Goal: Task Accomplishment & Management: Manage account settings

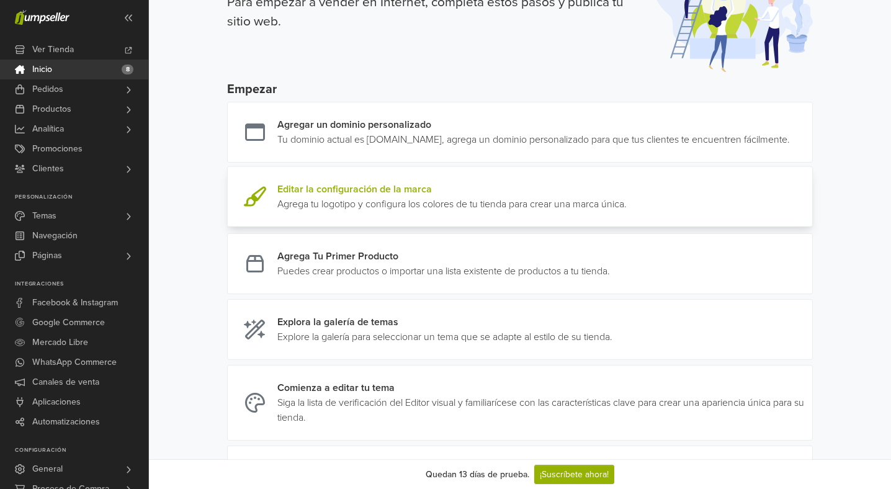
scroll to position [99, 0]
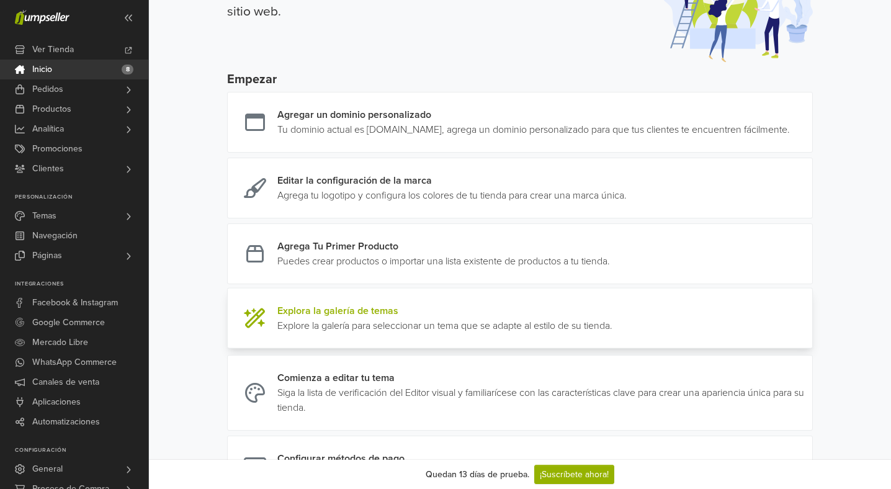
click at [612, 333] on link at bounding box center [612, 318] width 0 height 30
click at [130, 25] on span at bounding box center [129, 17] width 20 height 20
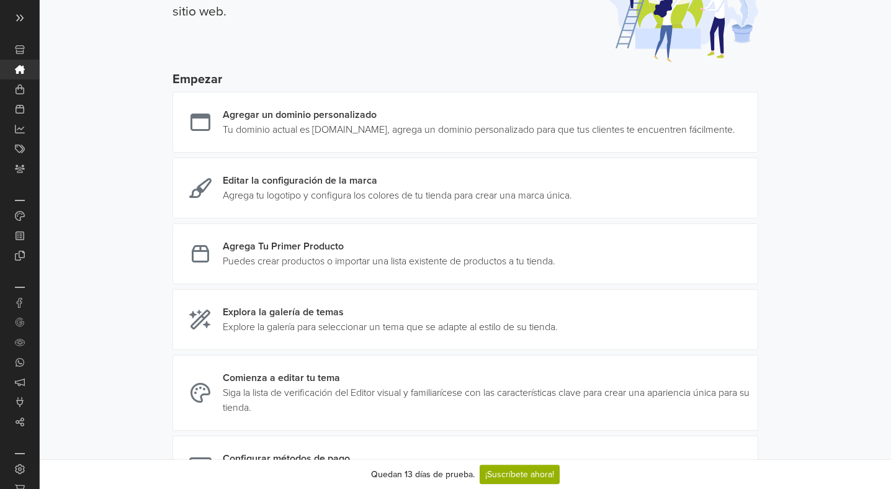
click at [24, 28] on div "Abrir Menú" at bounding box center [29, 40] width 52 height 26
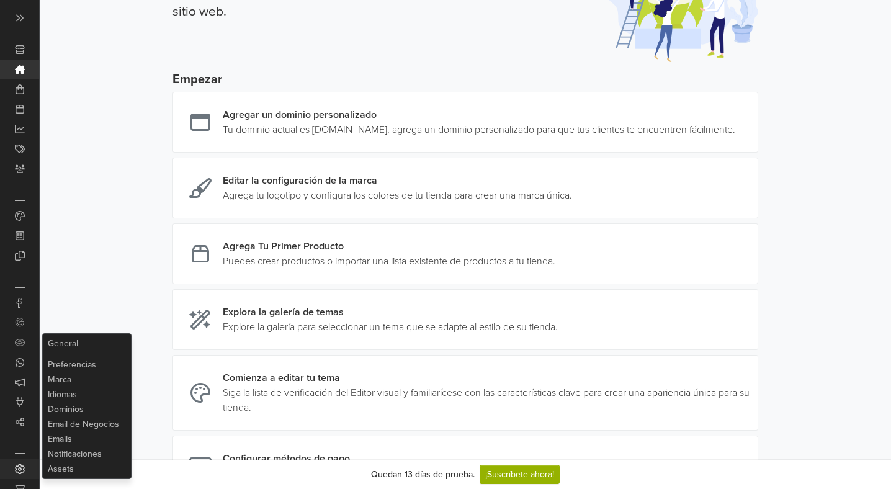
click at [19, 470] on icon at bounding box center [19, 469] width 9 height 10
click at [68, 472] on link "Assets" at bounding box center [86, 469] width 83 height 15
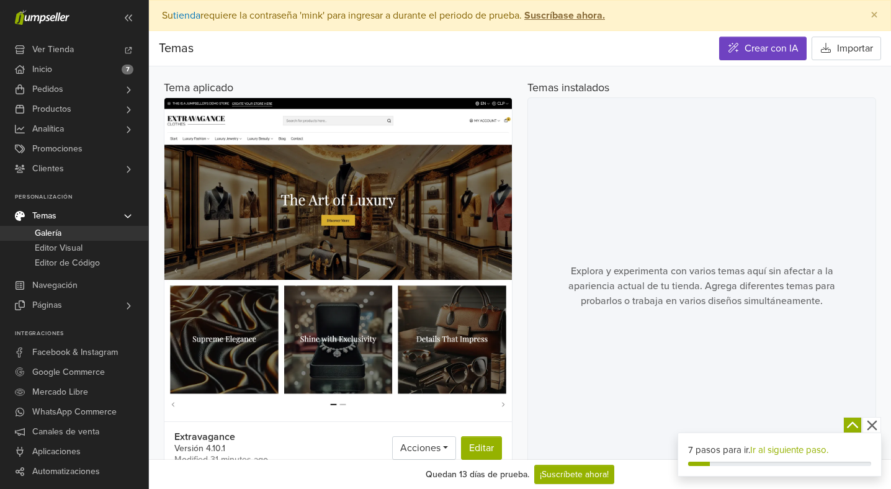
scroll to position [35, 0]
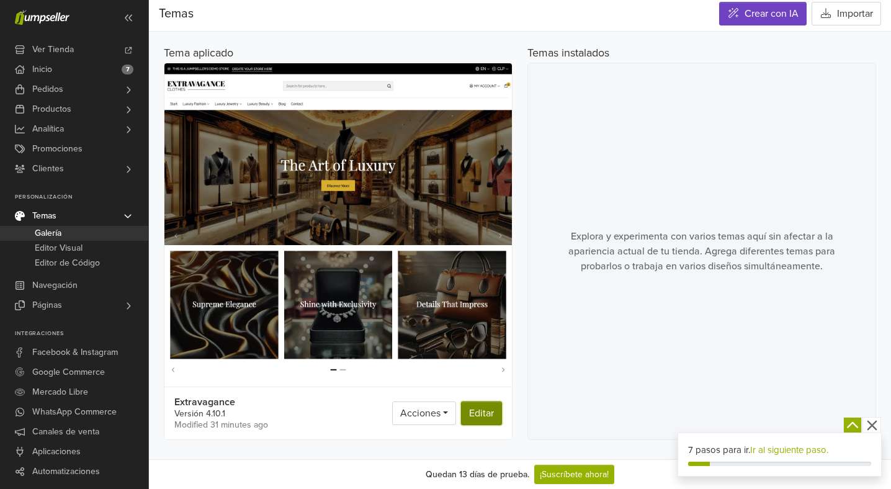
click at [488, 414] on link "Editar" at bounding box center [481, 413] width 41 height 24
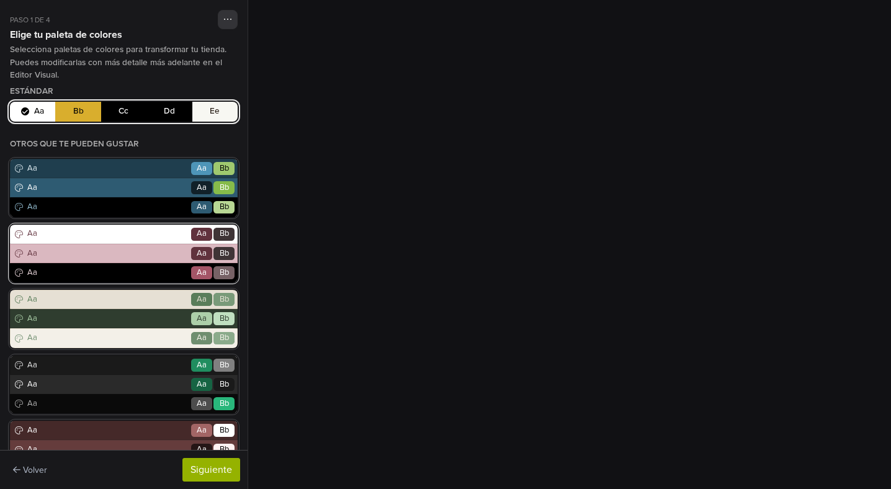
click at [125, 246] on div "Aa Go Aa Bb" at bounding box center [124, 253] width 228 height 19
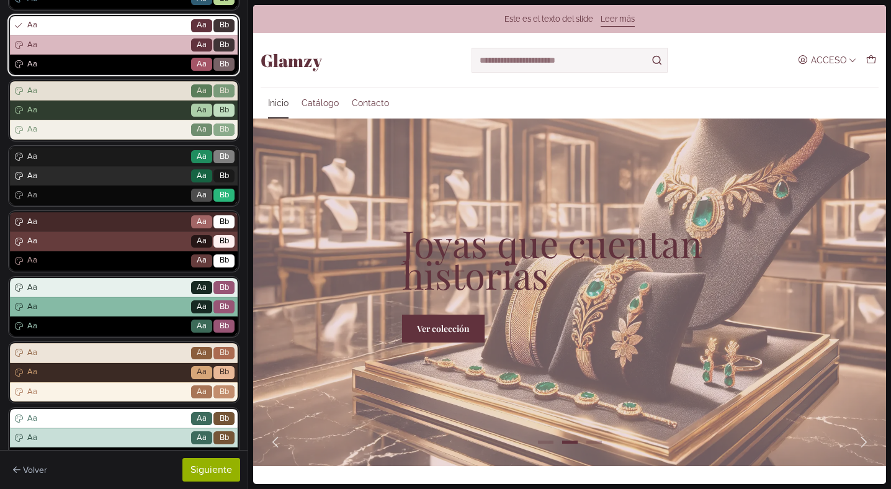
scroll to position [303, 0]
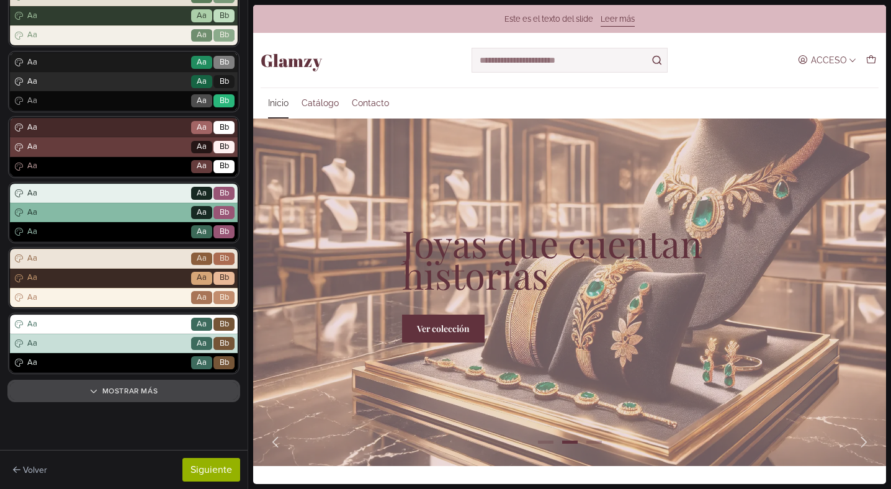
click at [85, 387] on button "Mostrar más" at bounding box center [124, 390] width 228 height 17
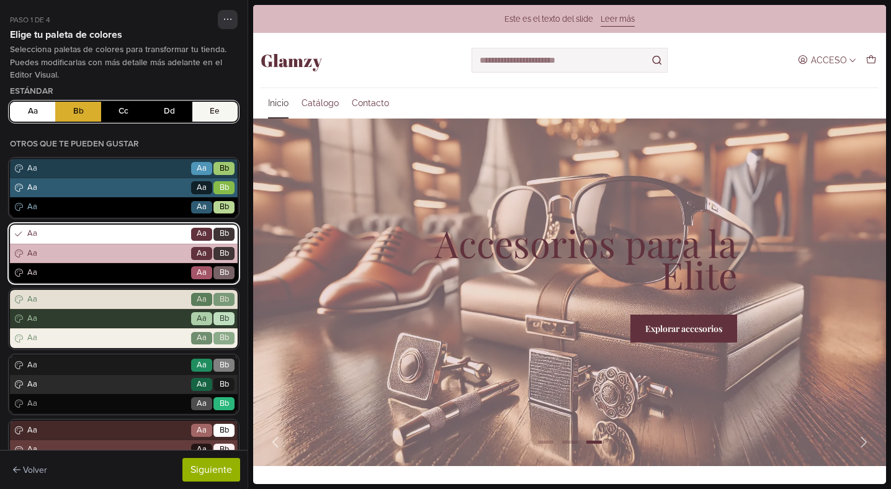
click at [53, 107] on button "Aa Bb Cc Dd Ee" at bounding box center [124, 112] width 228 height 20
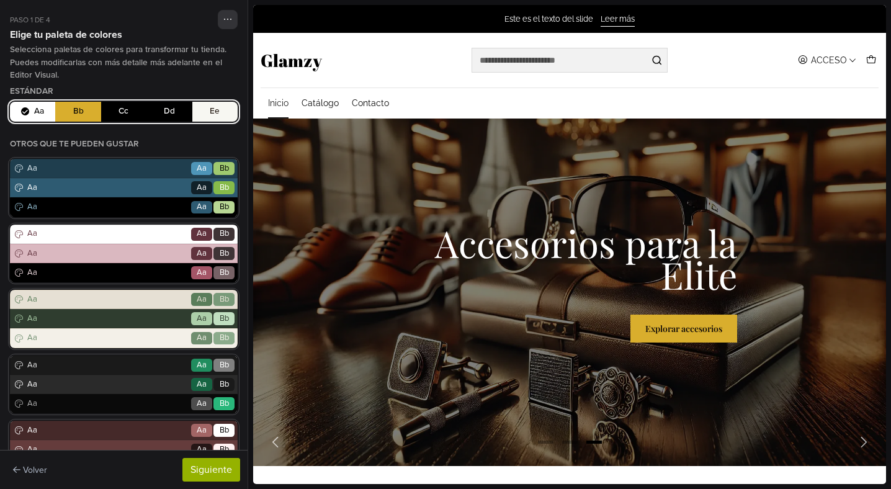
click at [81, 109] on button "Aa Bb Cc Dd Ee" at bounding box center [124, 112] width 228 height 20
click at [86, 114] on button "Aa Bb Cc Dd Ee" at bounding box center [124, 112] width 228 height 20
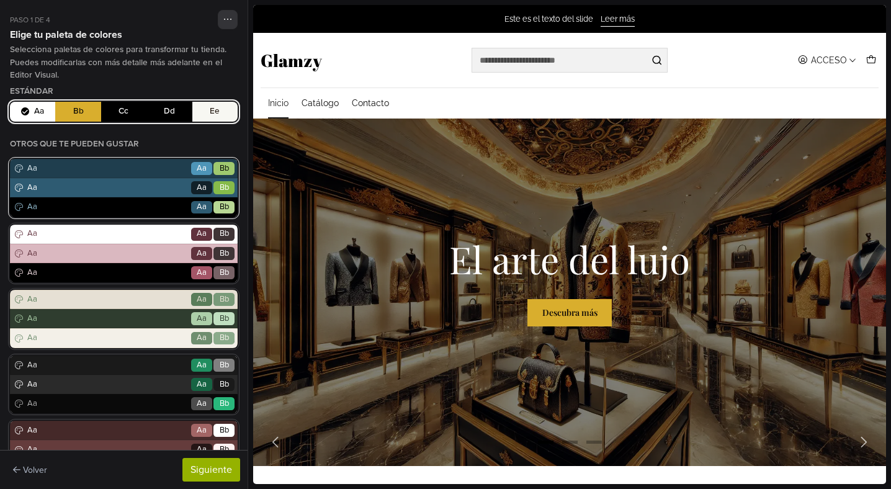
click at [101, 194] on span "Aa" at bounding box center [107, 188] width 164 height 12
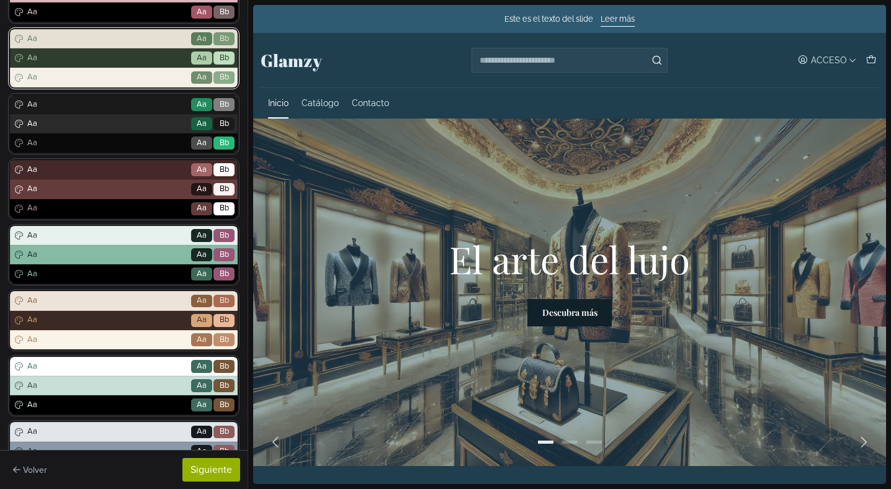
scroll to position [696, 0]
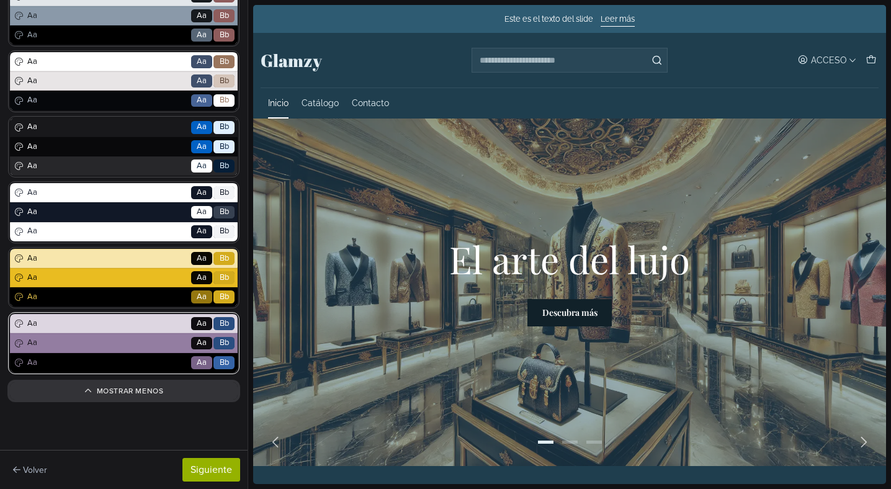
click at [112, 353] on div "Aa Go Aa Bb" at bounding box center [124, 362] width 228 height 19
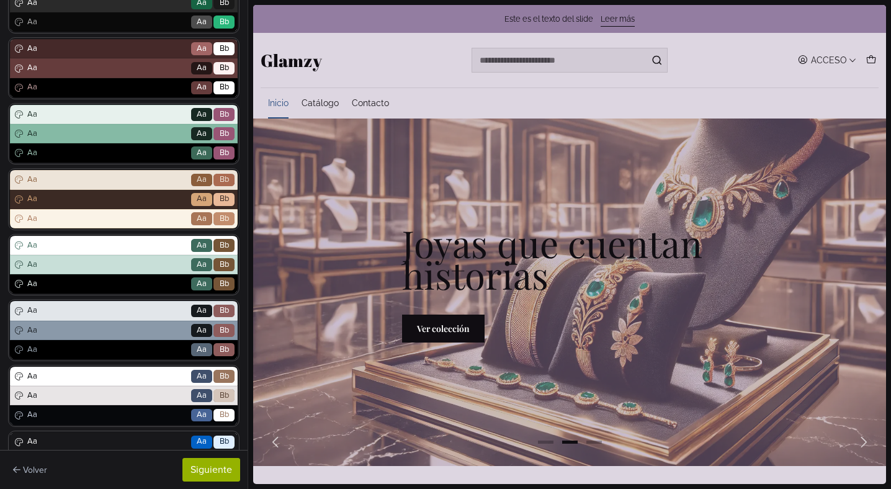
scroll to position [0, 0]
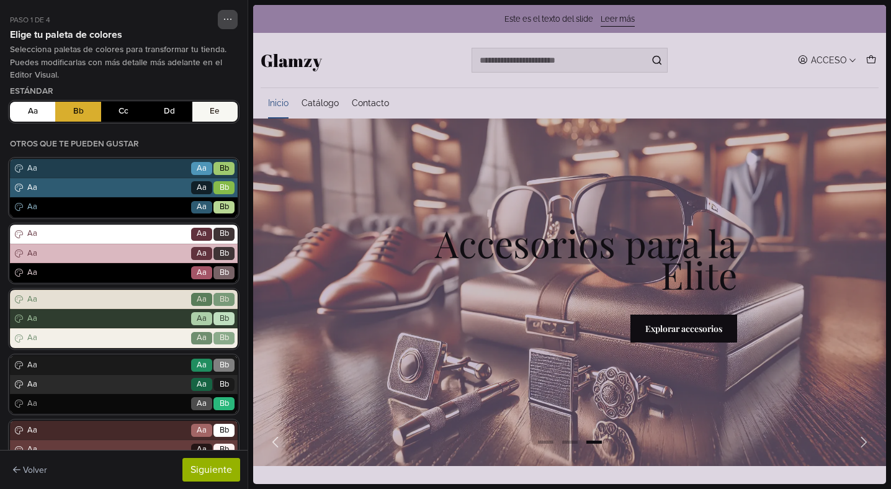
click at [228, 20] on icon "button" at bounding box center [227, 19] width 9 height 10
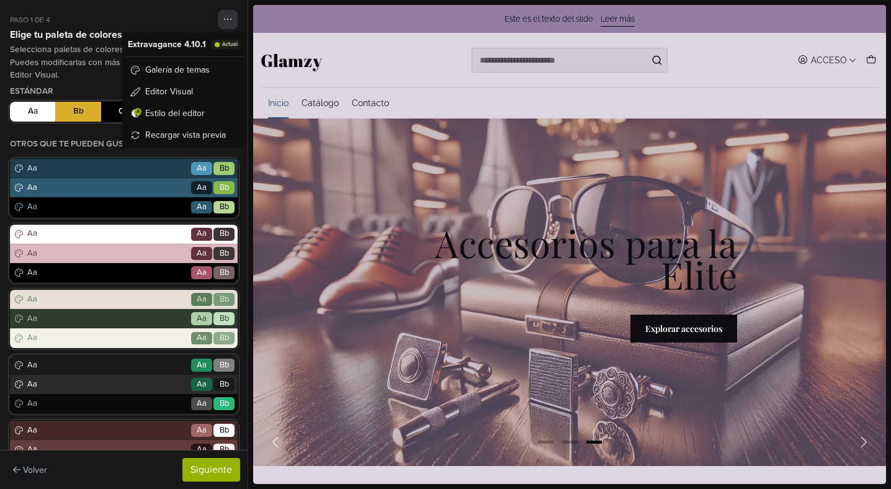
click at [228, 20] on icon "button" at bounding box center [227, 19] width 9 height 10
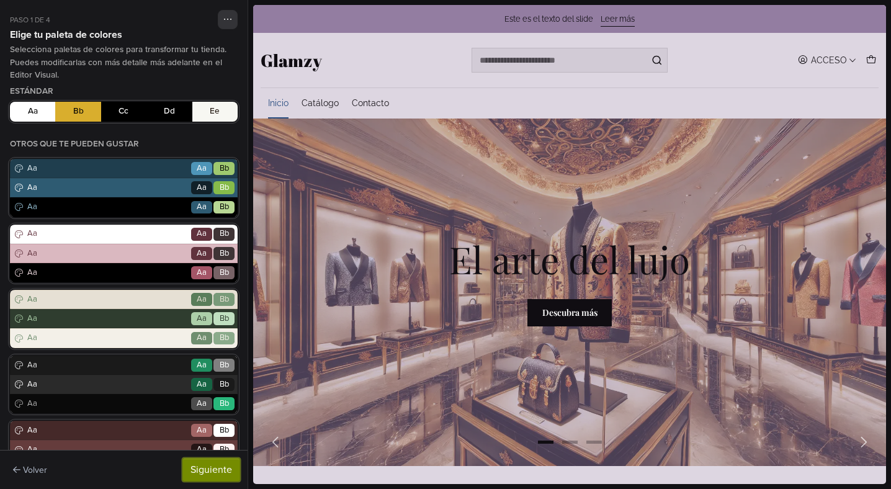
click at [201, 475] on button "Siguiente" at bounding box center [211, 470] width 58 height 24
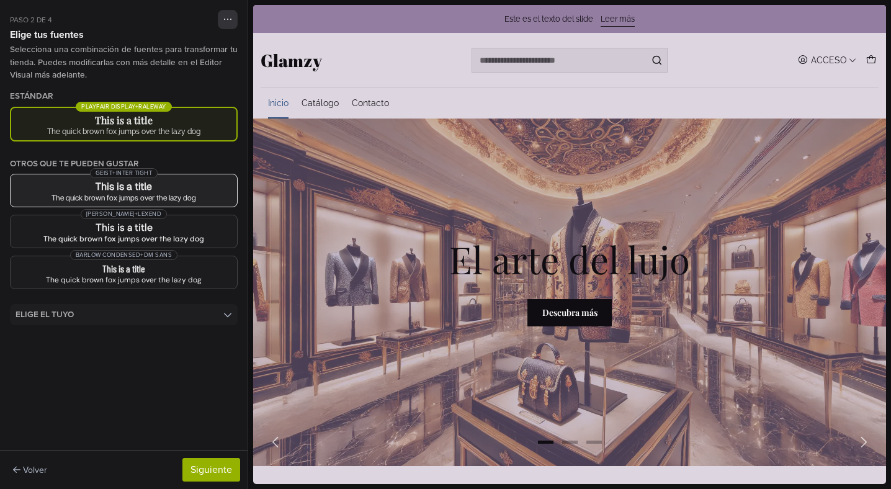
click at [185, 188] on h3 "This is a title" at bounding box center [123, 187] width 207 height 10
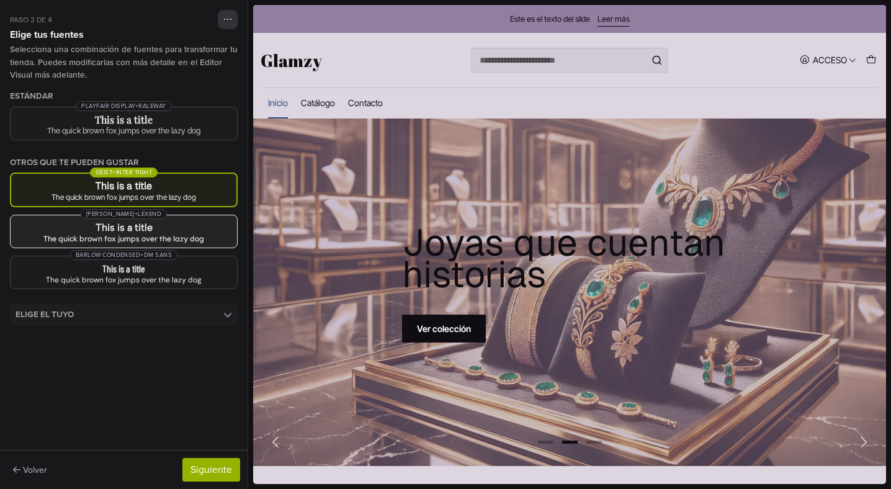
click at [190, 240] on div "The quick brown fox jumps over the lazy dog" at bounding box center [123, 238] width 207 height 7
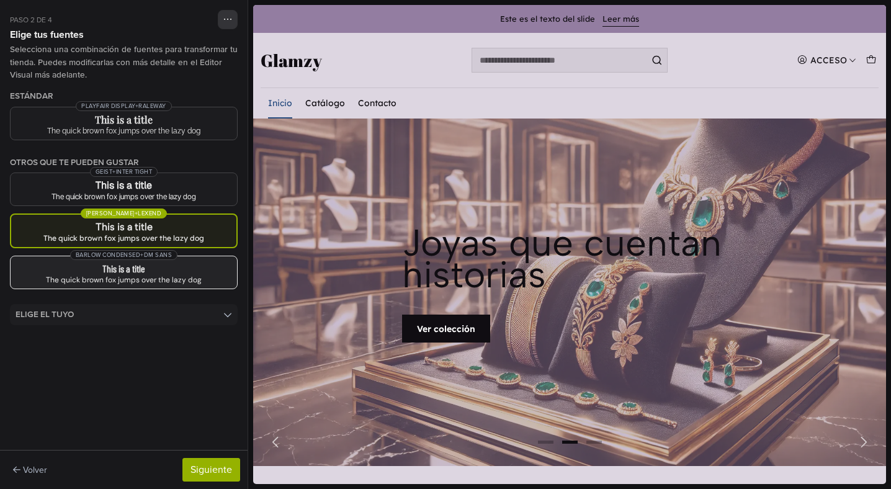
click at [192, 274] on button "Barlow Condensed + DM Sans This is a title The quick brown fox jumps over the l…" at bounding box center [124, 273] width 228 height 34
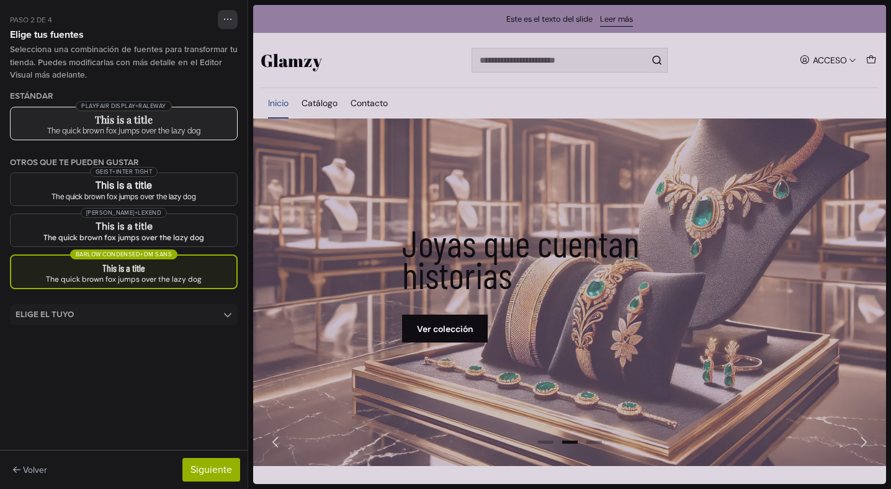
click at [197, 122] on h3 "This is a title" at bounding box center [123, 120] width 207 height 10
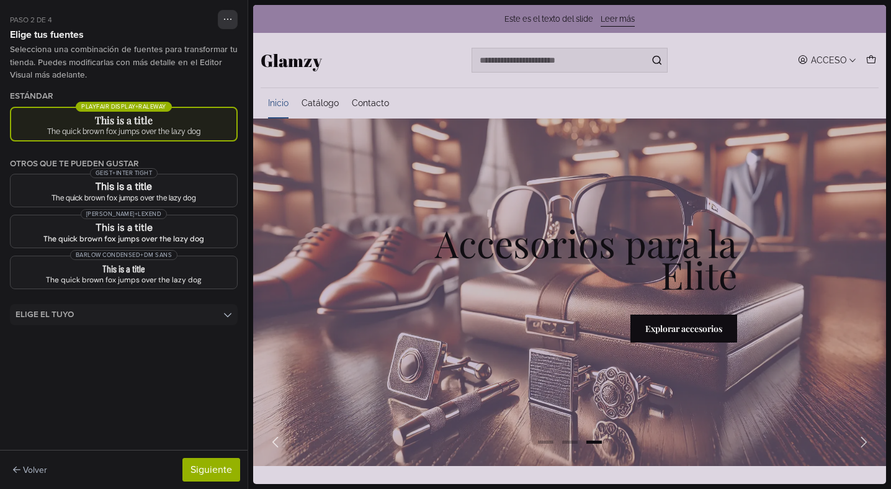
click at [148, 300] on div "Paso 2 de 4 Extravagance 4.10.1 Actual Galería de temas Editor Visual A Estilo …" at bounding box center [124, 244] width 248 height 489
click at [147, 316] on summary "Elige el tuyo" at bounding box center [124, 314] width 228 height 21
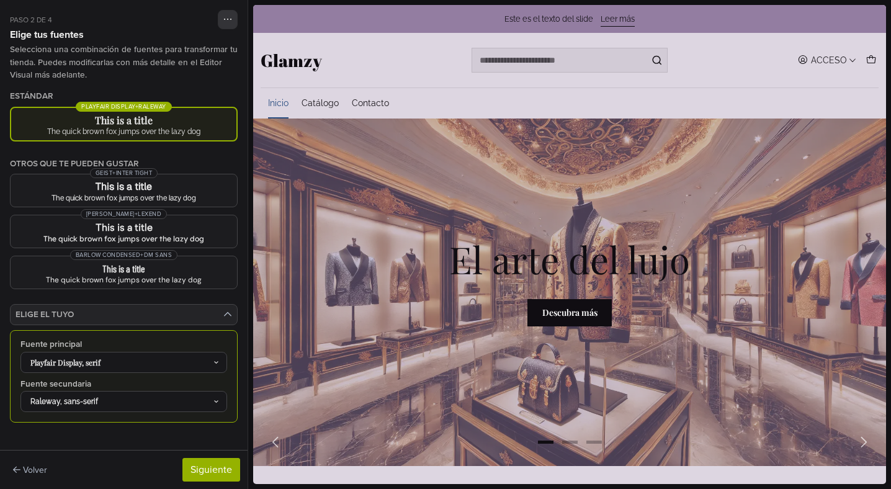
click at [146, 363] on div "Playfair Display, serif" at bounding box center [118, 362] width 190 height 11
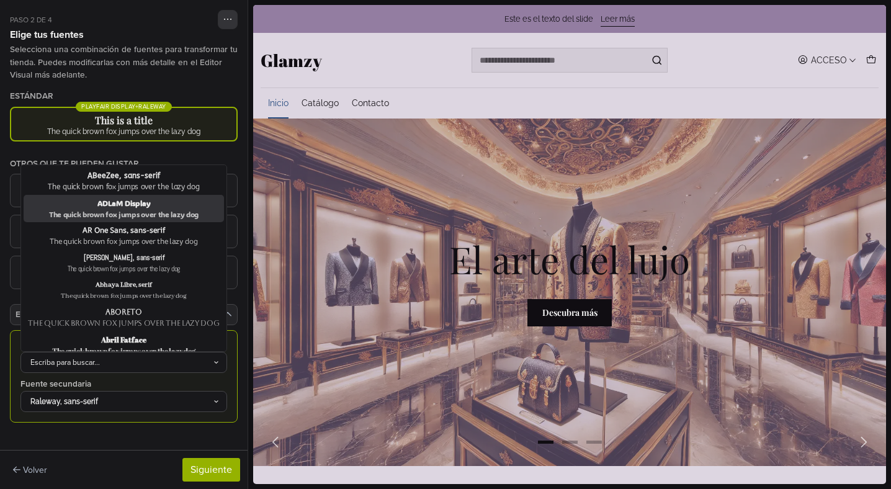
click at [182, 219] on div "The quick brown fox jumps over the lazy dog" at bounding box center [123, 213] width 195 height 11
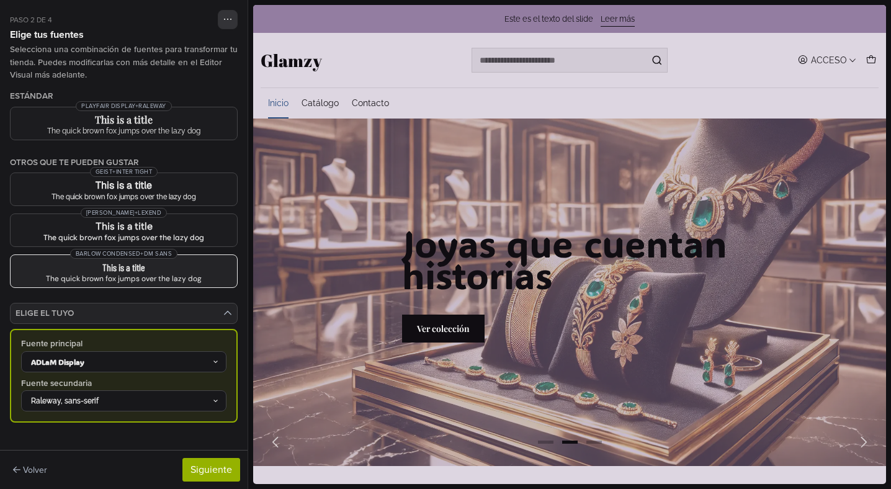
scroll to position [18, 0]
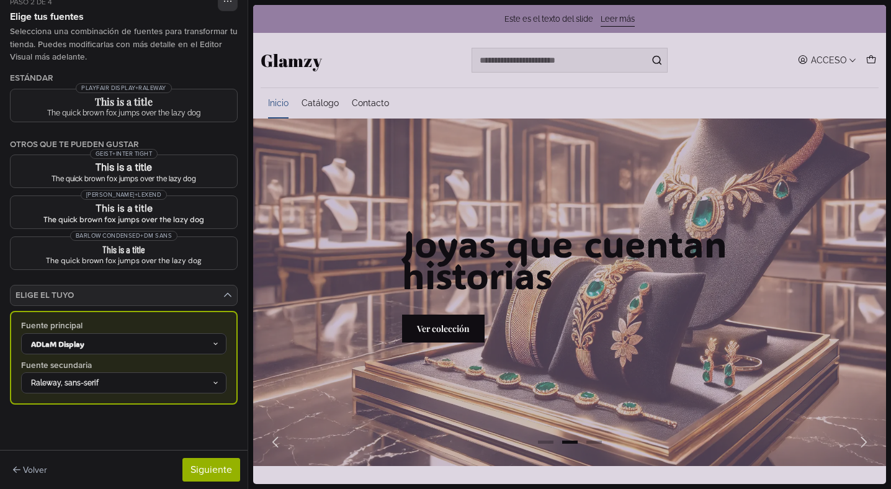
click at [115, 346] on div "ADLaM Display" at bounding box center [118, 343] width 189 height 11
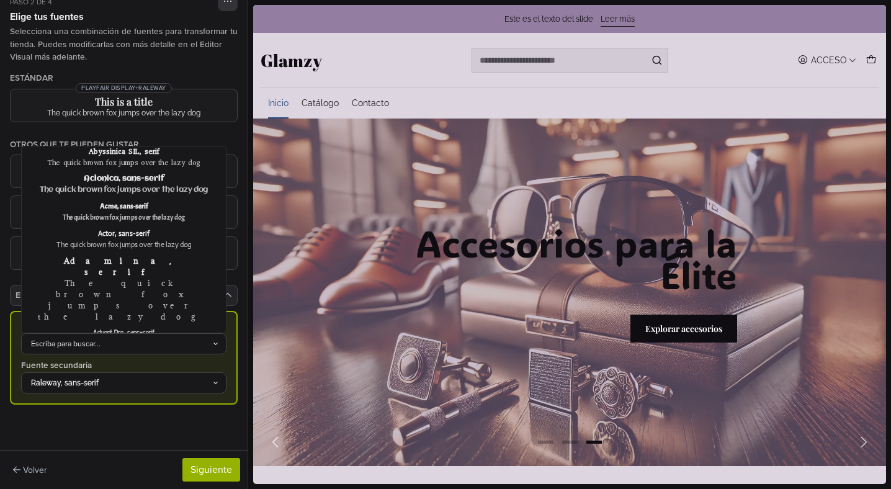
scroll to position [217, 0]
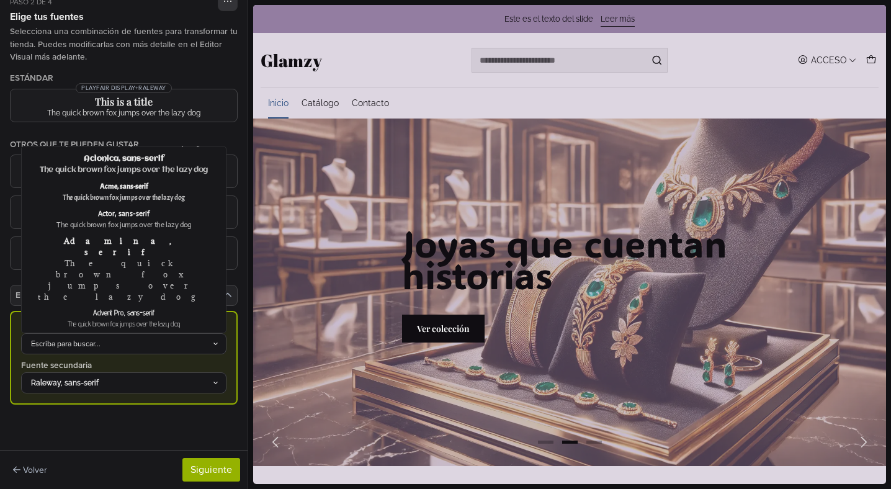
click at [145, 378] on div "Raleway, sans-serif" at bounding box center [118, 382] width 189 height 11
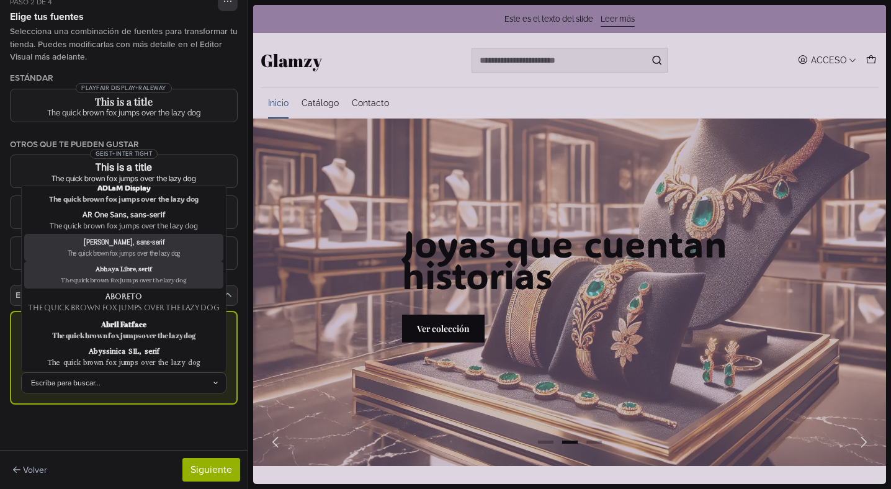
scroll to position [37, 0]
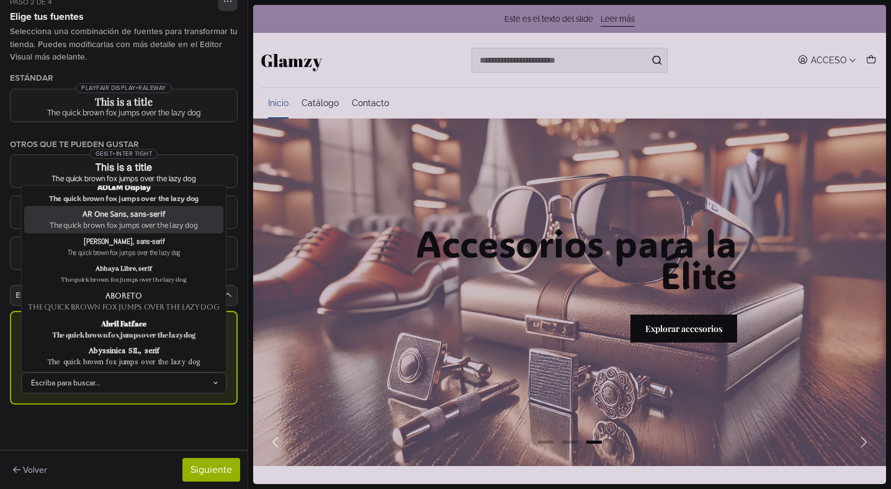
click at [143, 215] on div "AR One Sans, sans-serif" at bounding box center [124, 213] width 194 height 11
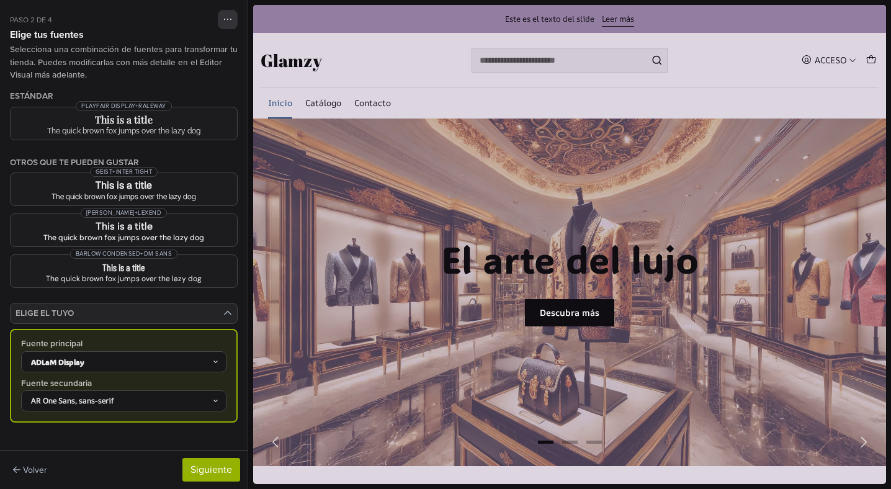
click at [145, 364] on div "ADLaM Display" at bounding box center [118, 361] width 189 height 11
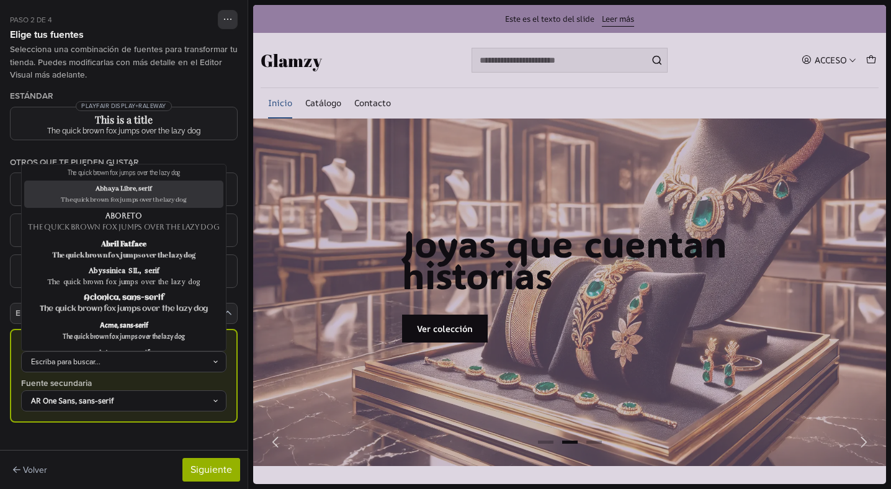
scroll to position [97, 0]
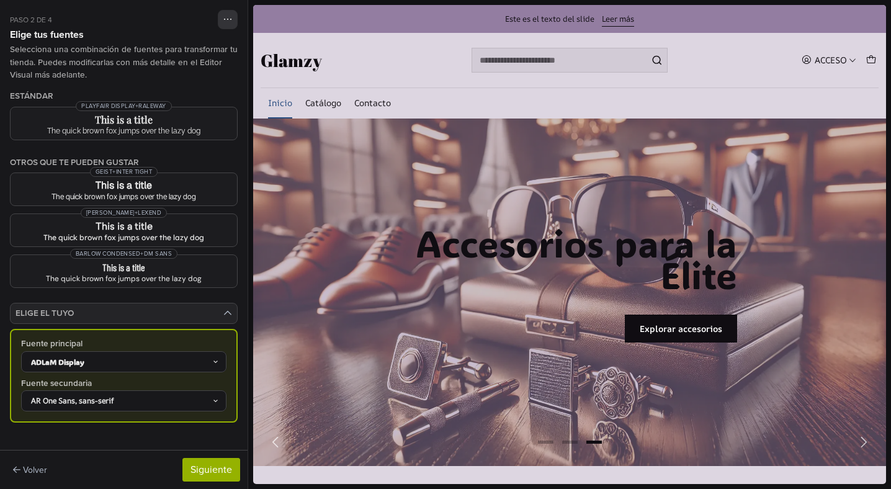
click at [130, 437] on details "Elige el tuyo Fuente principal ADLaM Display Fuente secundaria AR One Sans, san…" at bounding box center [124, 383] width 228 height 160
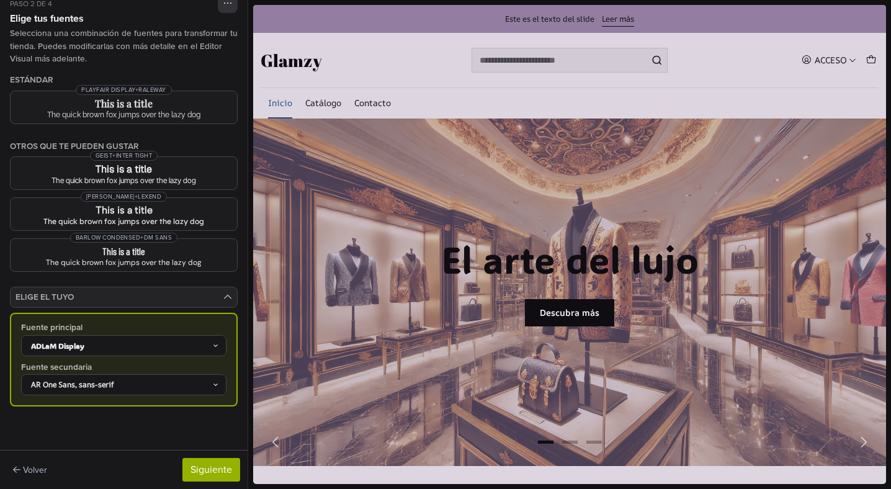
scroll to position [0, 0]
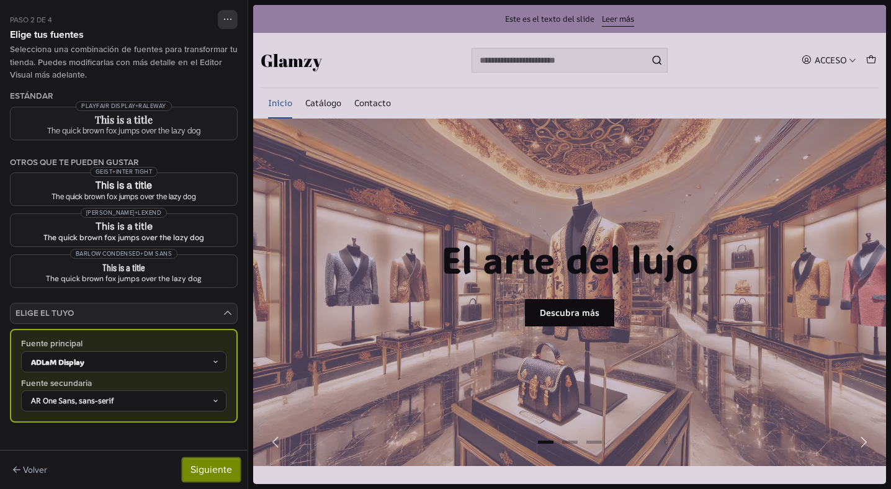
click at [204, 468] on button "Siguiente" at bounding box center [211, 470] width 58 height 24
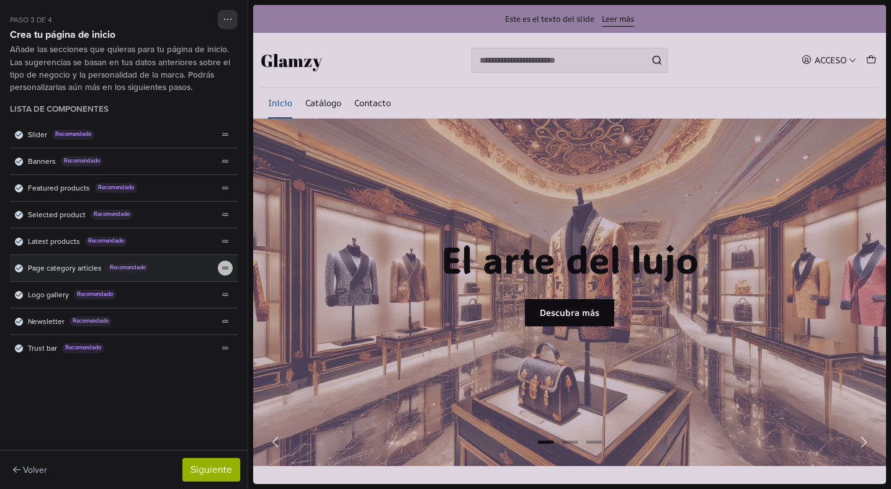
click at [222, 264] on icon "theme_generator.components.drag_reorder" at bounding box center [225, 267] width 7 height 7
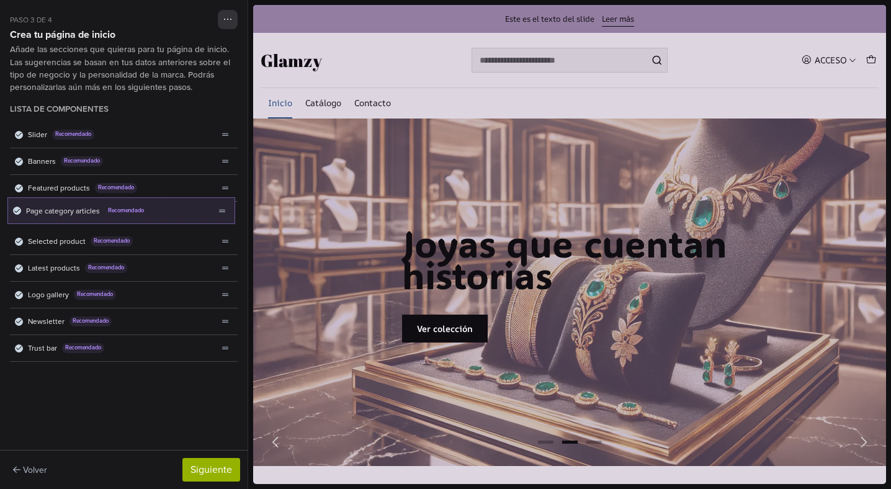
drag, startPoint x: 226, startPoint y: 272, endPoint x: 218, endPoint y: 216, distance: 56.4
click at [220, 216] on ul "Slider Recomendado Banners Recomendado Featured products Recomendado Selected p…" at bounding box center [124, 242] width 228 height 240
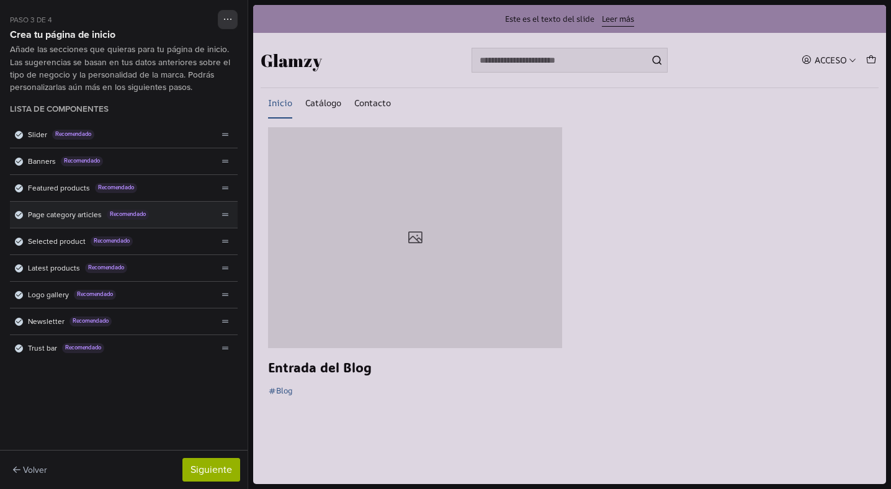
click at [56, 212] on span "Page category articles" at bounding box center [65, 214] width 74 height 11
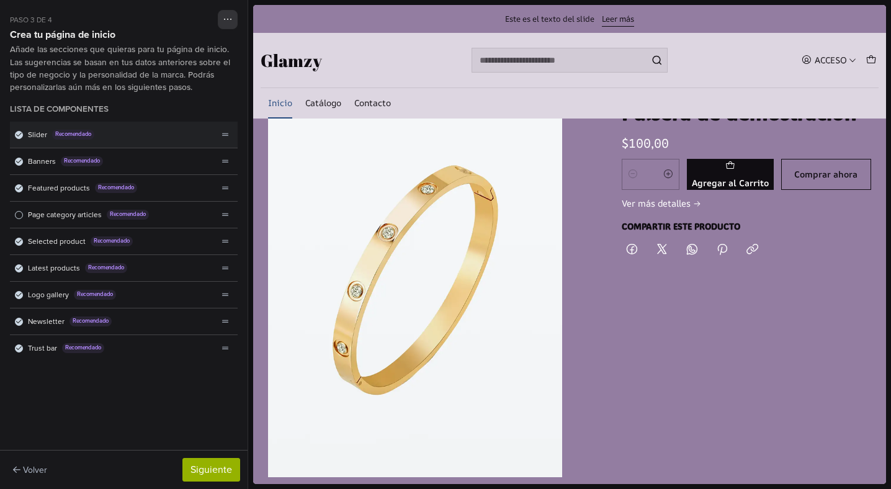
click at [19, 136] on icon "Lista de componentes" at bounding box center [19, 135] width 6 height 6
click at [83, 137] on span "Recomendado" at bounding box center [73, 135] width 42 height 10
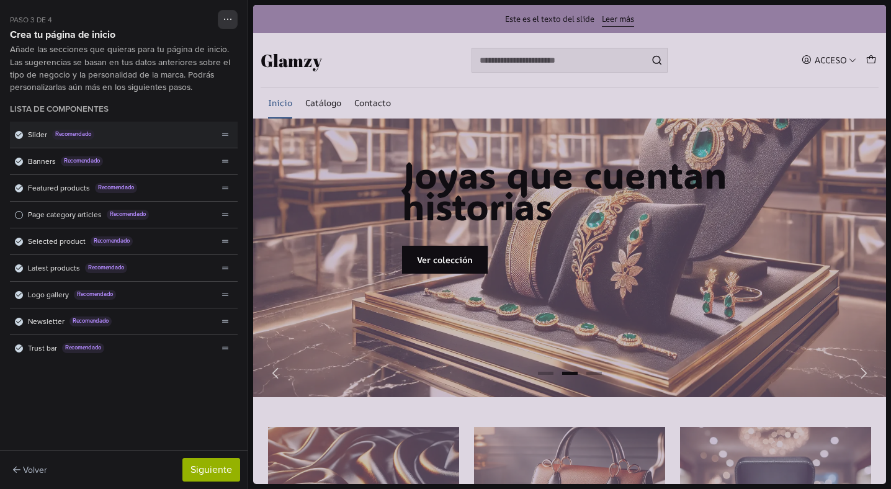
scroll to position [49, 0]
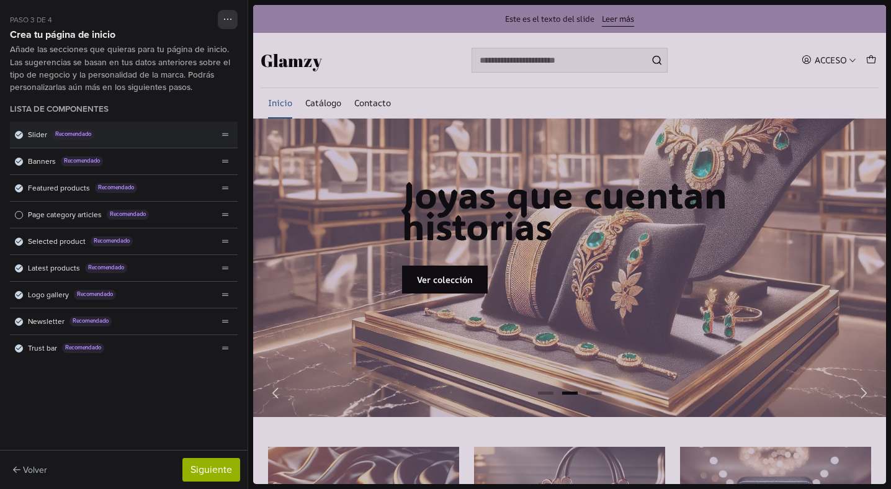
click at [175, 140] on div "Slider Recomendado" at bounding box center [114, 135] width 208 height 26
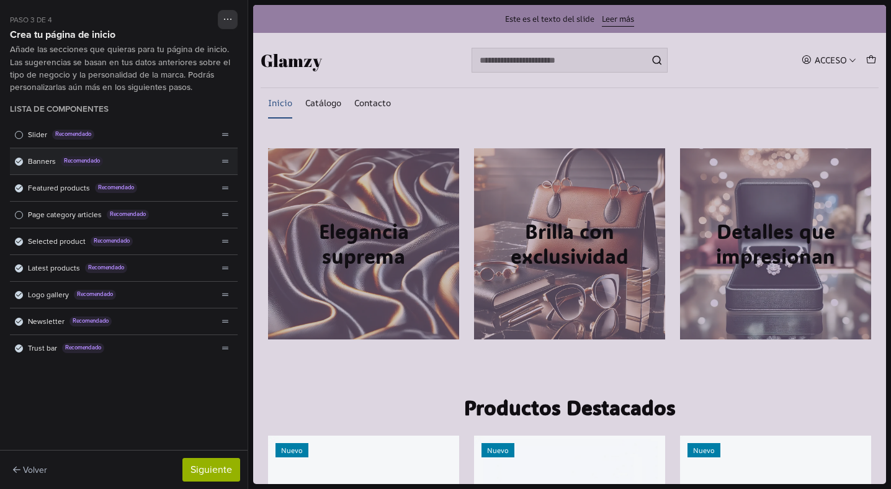
click at [18, 162] on icon "Lista de componentes" at bounding box center [19, 161] width 6 height 4
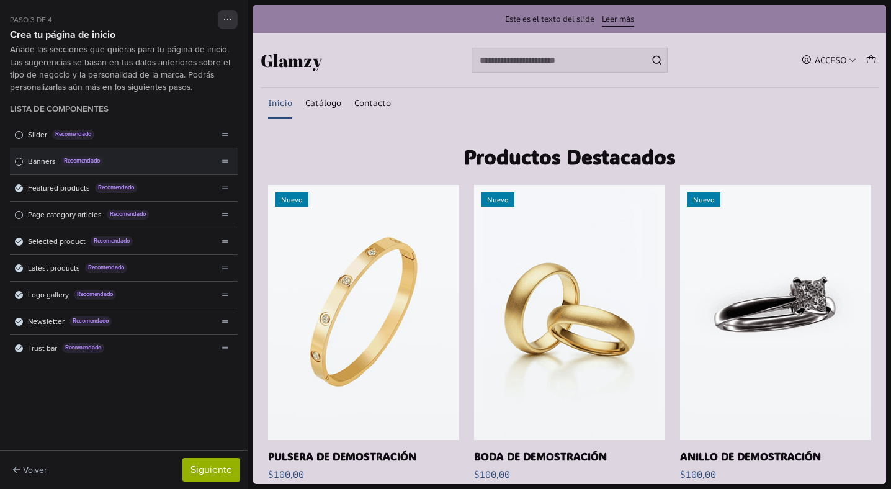
click at [22, 168] on div "Banners Recomendado" at bounding box center [114, 161] width 208 height 26
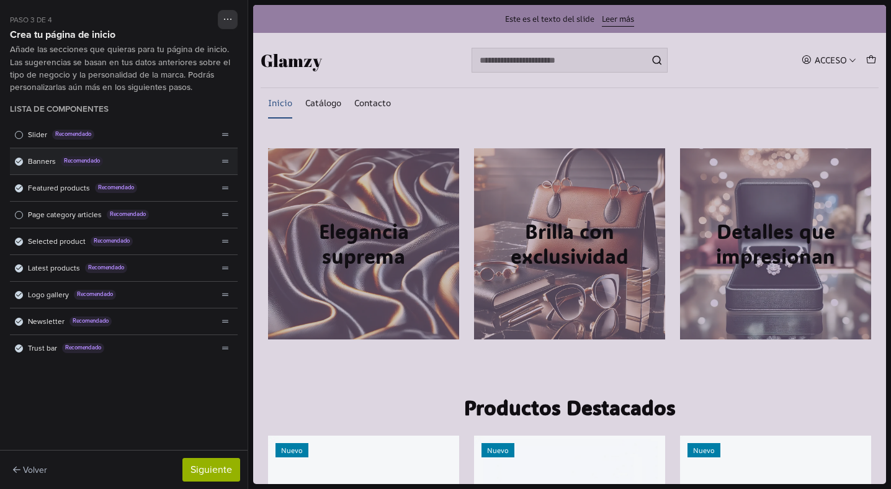
click at [22, 163] on span "Lista de componentes" at bounding box center [19, 161] width 7 height 7
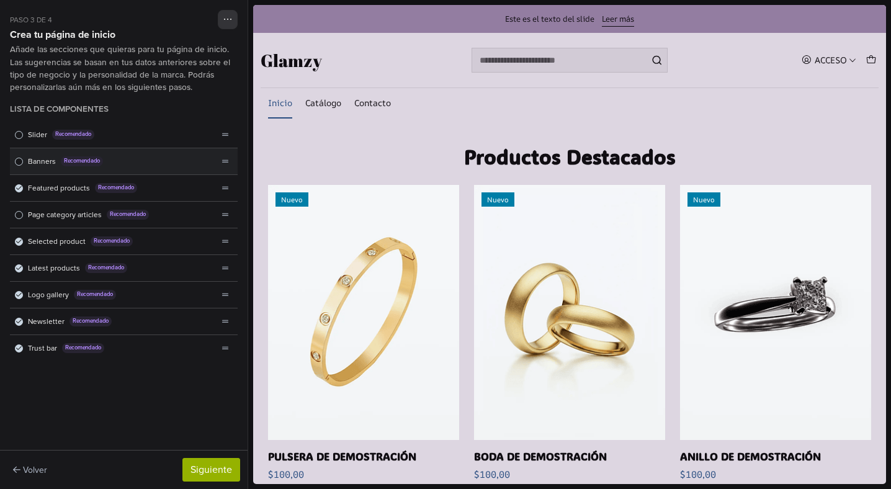
click at [20, 162] on span "Lista de componentes" at bounding box center [19, 162] width 8 height 8
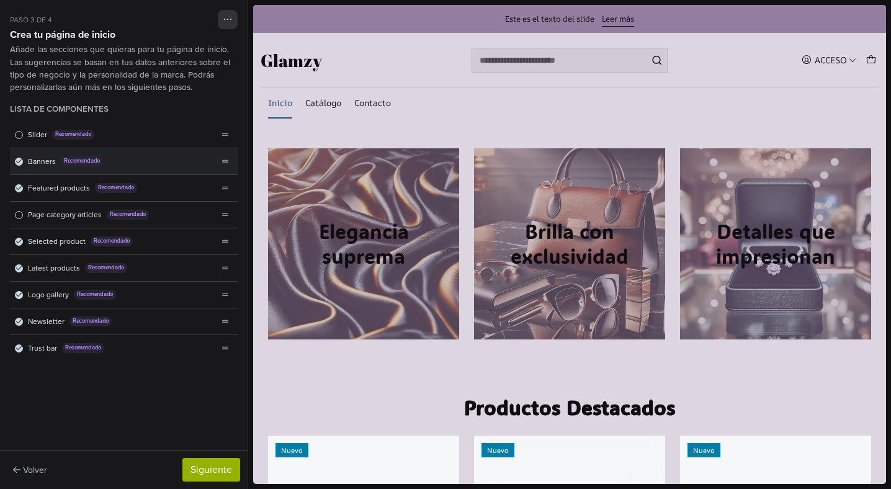
click at [22, 162] on span "Lista de componentes" at bounding box center [19, 161] width 7 height 7
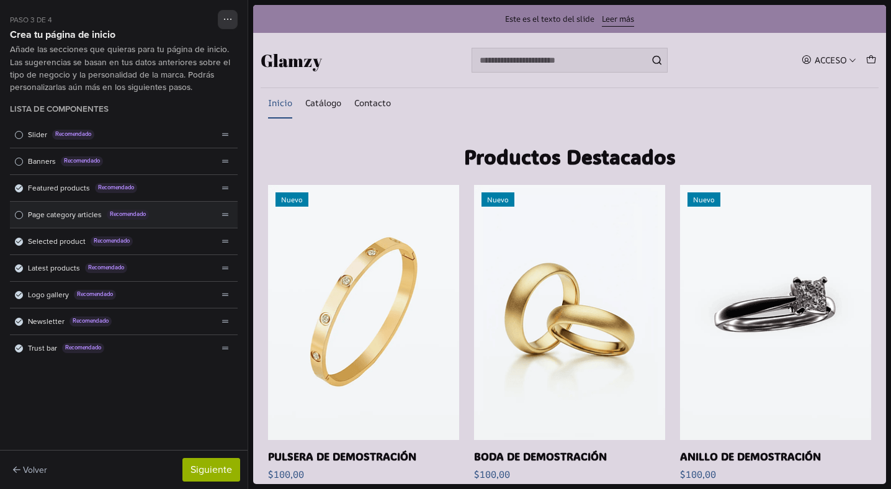
click at [22, 216] on span "Lista de componentes" at bounding box center [19, 215] width 8 height 8
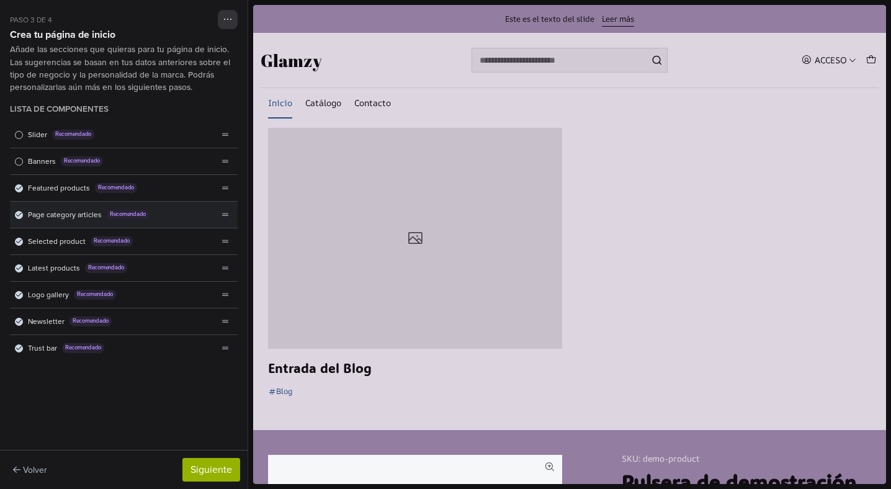
scroll to position [776, 0]
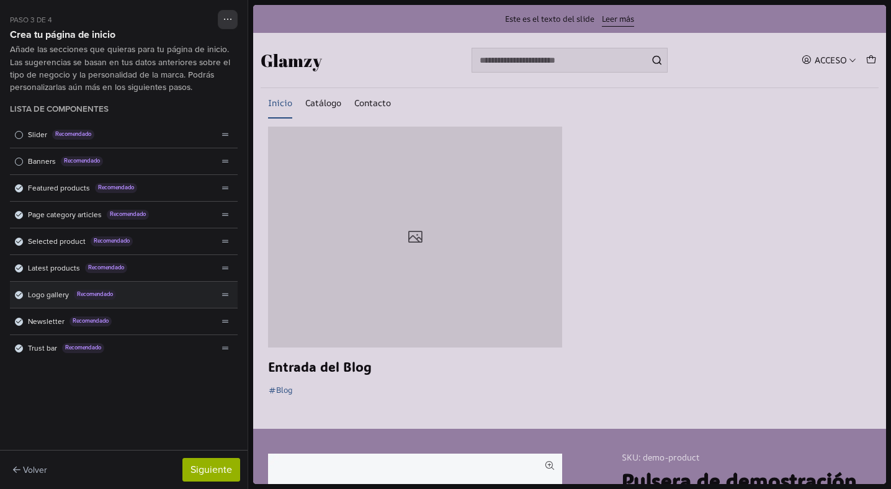
click at [20, 294] on icon "Lista de componentes" at bounding box center [19, 295] width 6 height 4
click at [20, 294] on span "Lista de componentes" at bounding box center [19, 295] width 8 height 8
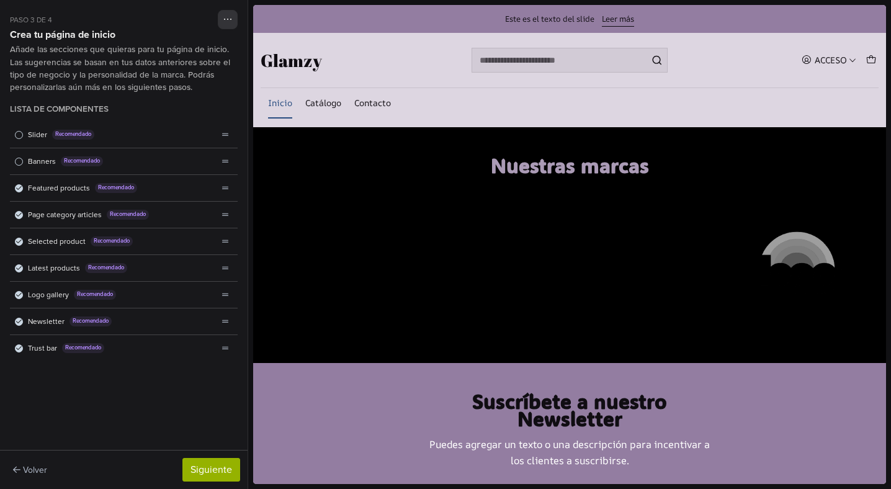
scroll to position [2315, 0]
click at [20, 294] on icon "Lista de componentes" at bounding box center [19, 295] width 6 height 4
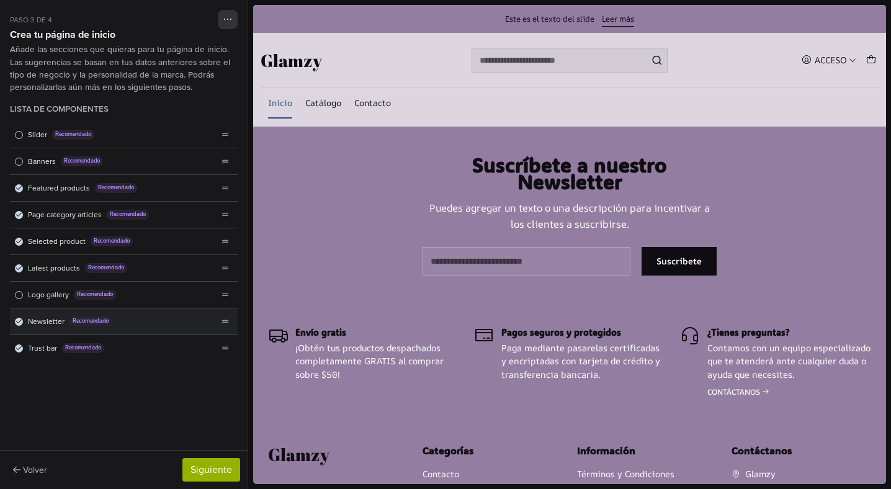
click at [22, 323] on span "Lista de componentes" at bounding box center [19, 321] width 7 height 7
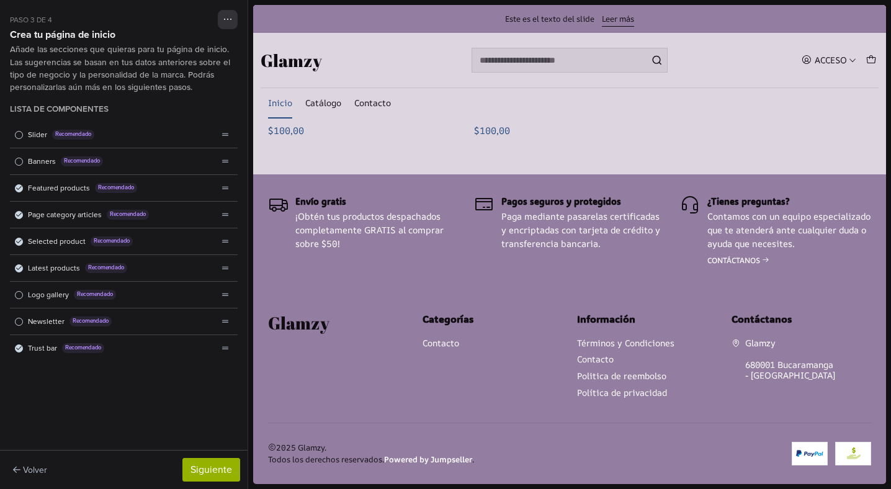
click at [22, 323] on span "Lista de componentes" at bounding box center [19, 322] width 8 height 8
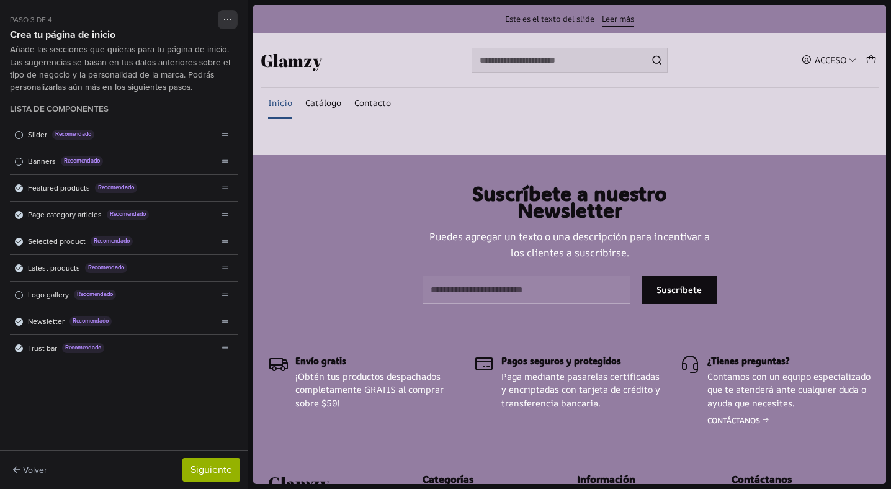
click at [22, 323] on span "Lista de componentes" at bounding box center [19, 321] width 7 height 7
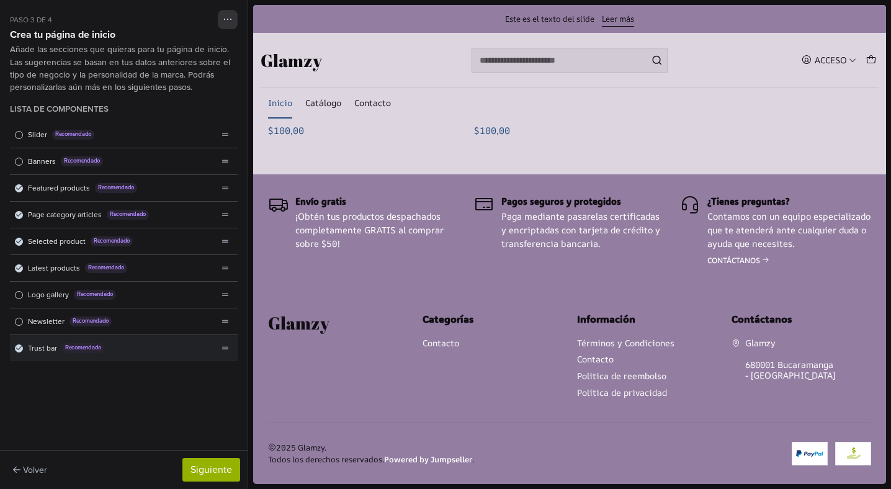
click at [20, 347] on icon "Lista de componentes" at bounding box center [19, 348] width 6 height 6
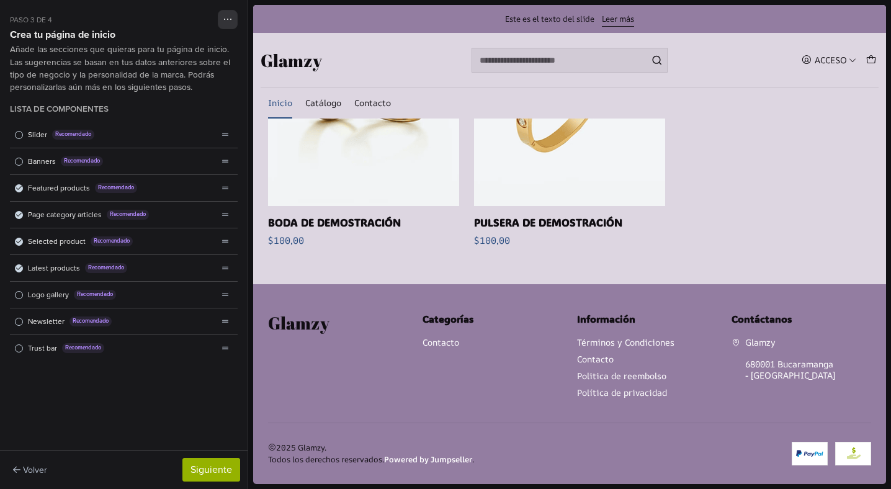
click at [20, 347] on span "Lista de componentes" at bounding box center [19, 348] width 8 height 8
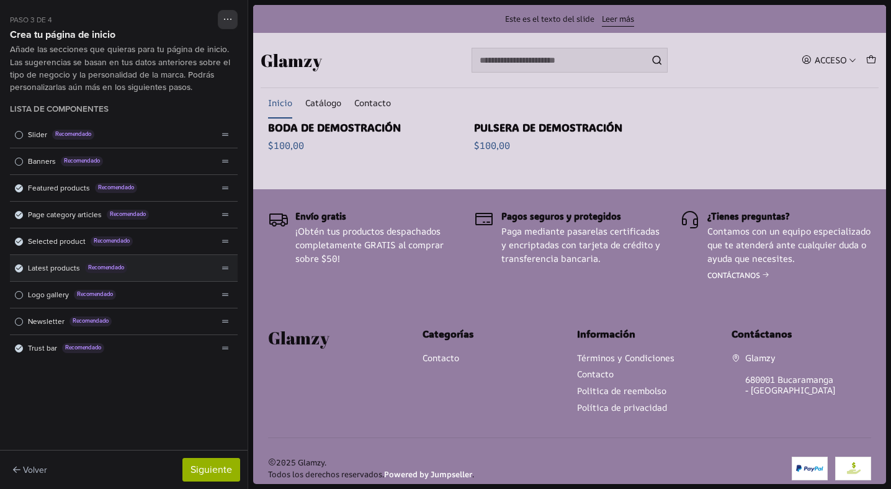
click at [19, 269] on icon "Lista de componentes" at bounding box center [19, 268] width 6 height 6
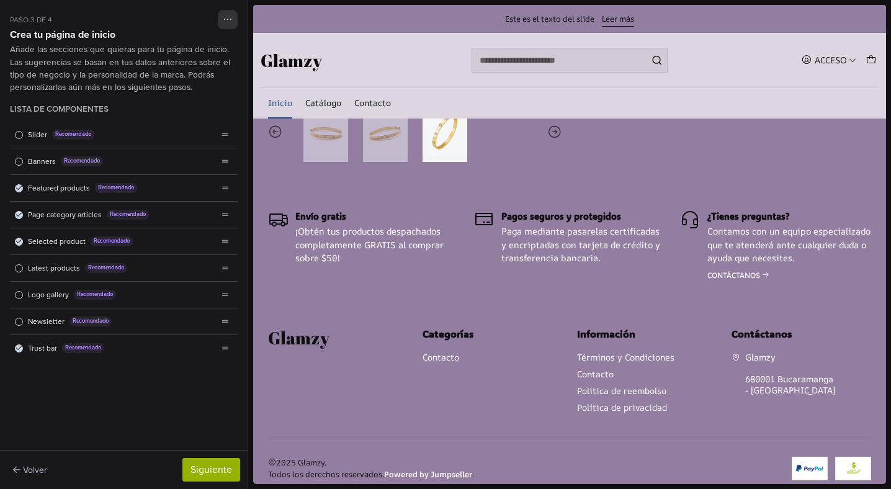
click at [19, 269] on span "Lista de componentes" at bounding box center [19, 268] width 8 height 8
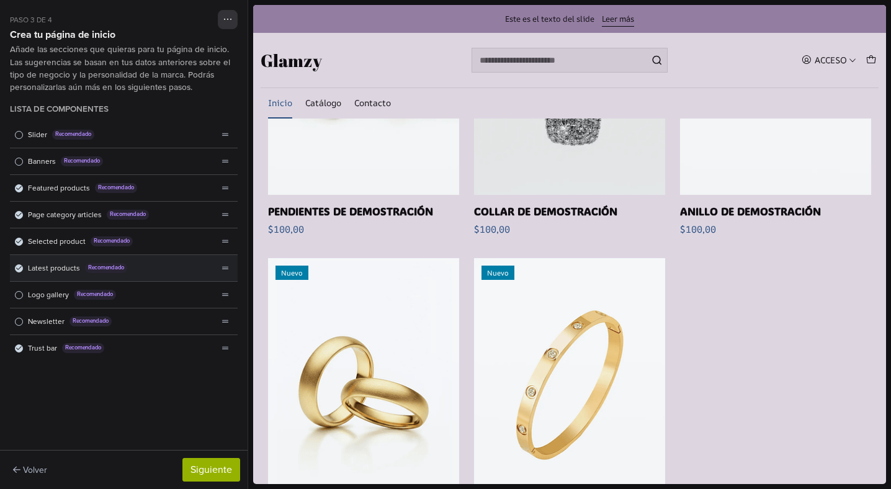
scroll to position [1839, 0]
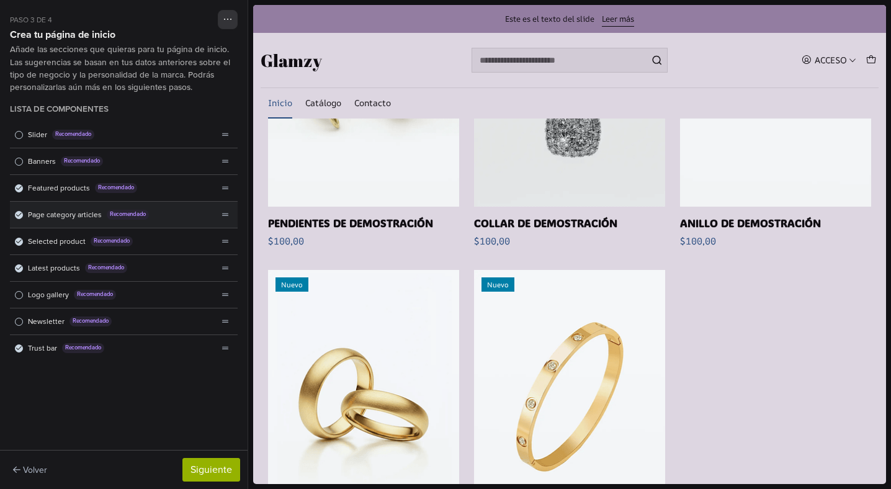
click at [19, 218] on span "Lista de componentes" at bounding box center [19, 215] width 8 height 8
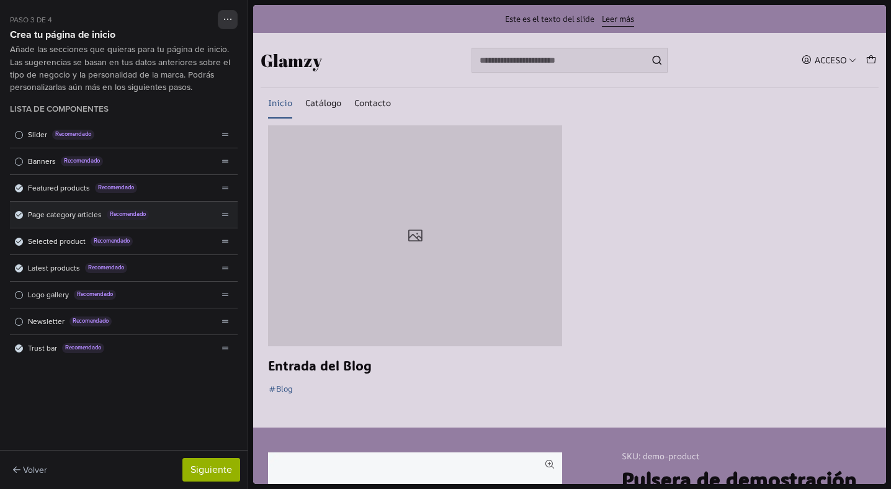
scroll to position [776, 0]
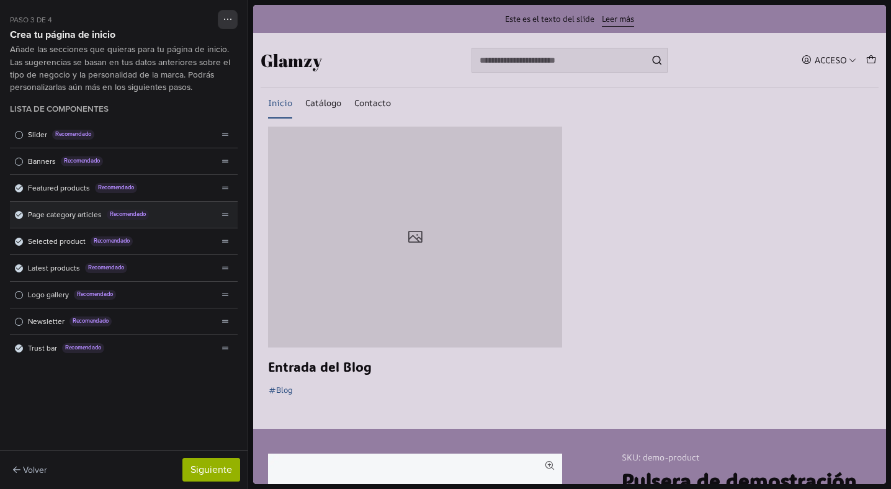
click at [20, 215] on icon "Lista de componentes" at bounding box center [19, 215] width 6 height 6
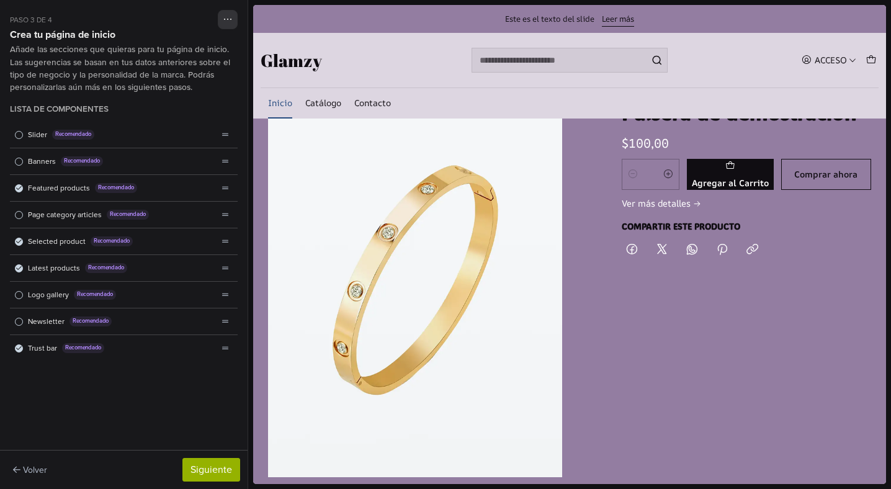
click at [20, 215] on span "Lista de componentes" at bounding box center [19, 215] width 8 height 8
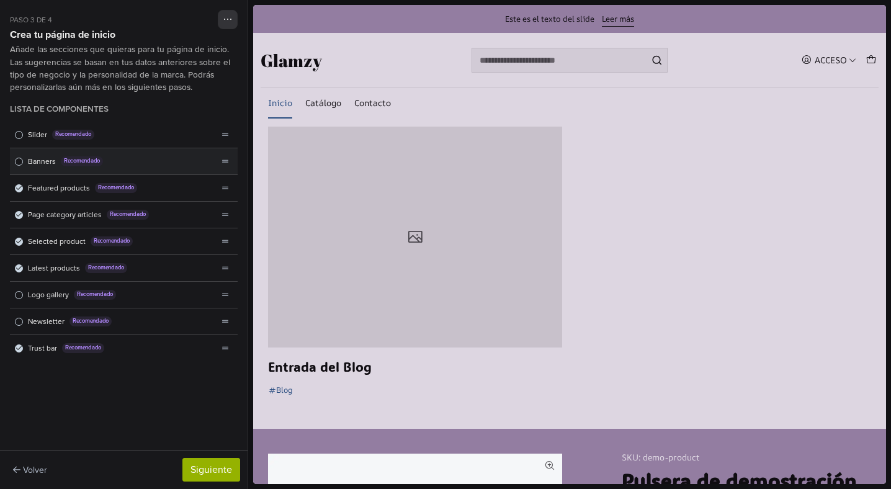
click at [19, 160] on span "Lista de componentes" at bounding box center [19, 162] width 8 height 8
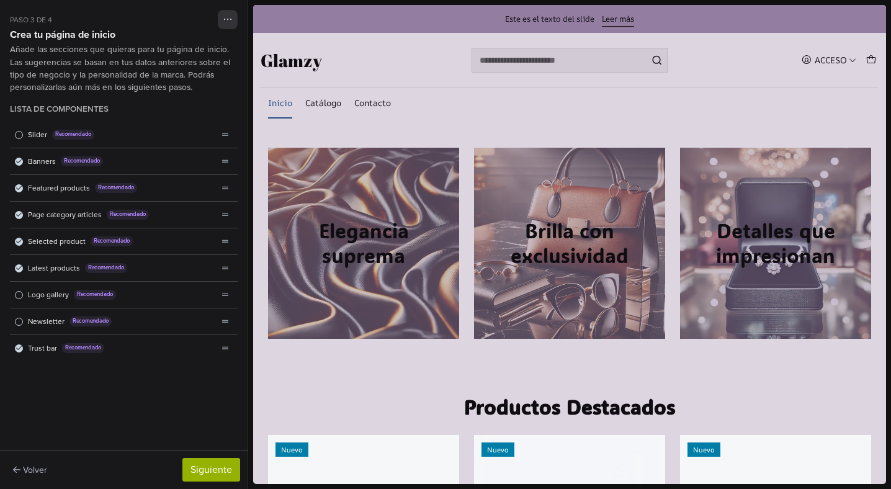
scroll to position [0, 0]
click at [22, 134] on span "Lista de componentes" at bounding box center [19, 135] width 8 height 8
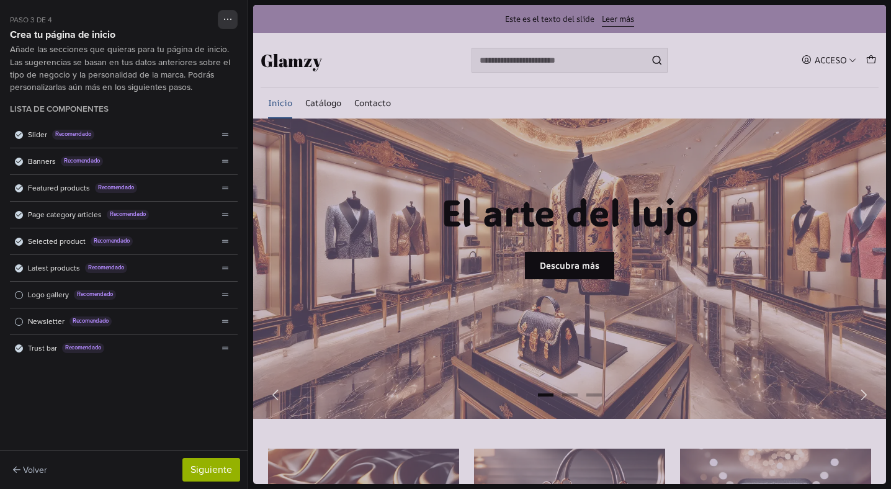
scroll to position [48, 0]
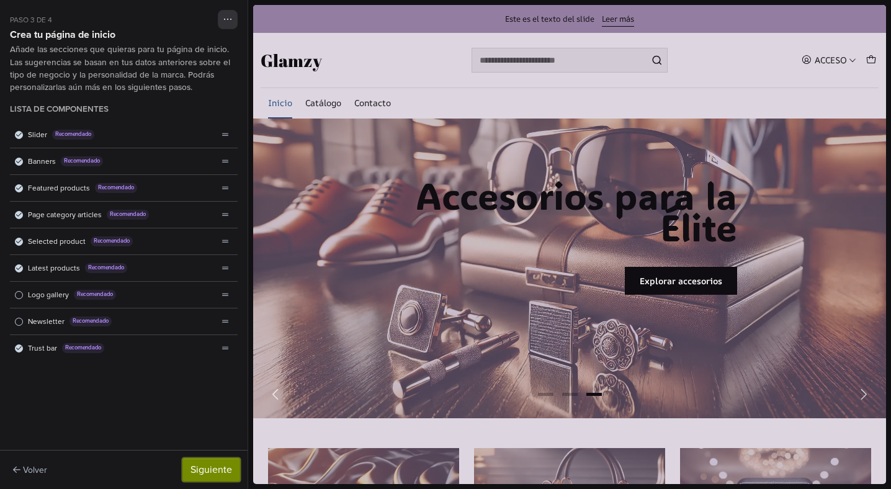
click at [195, 467] on button "Siguiente" at bounding box center [211, 470] width 58 height 24
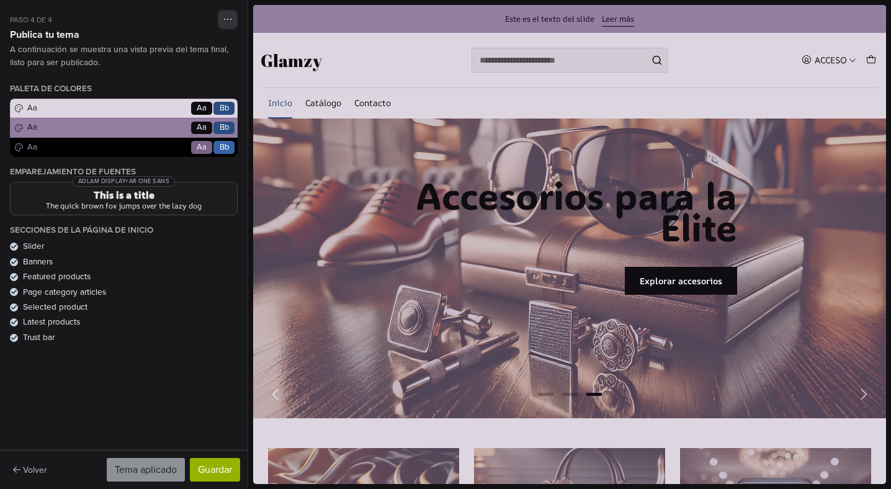
click at [197, 127] on div "Paleta de colores Aa Go Aa Bb Aa Go Aa Bb Aa Go Aa Bb" at bounding box center [124, 120] width 228 height 73
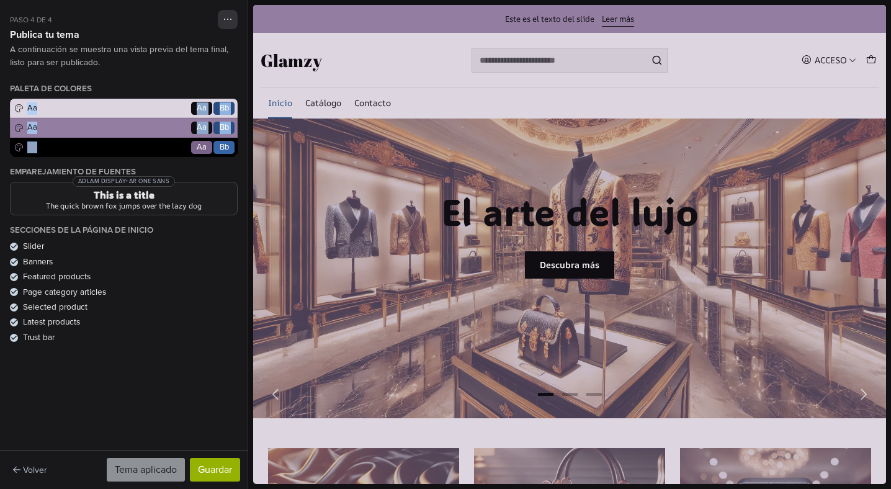
drag, startPoint x: 199, startPoint y: 141, endPoint x: 197, endPoint y: 89, distance: 52.2
click at [197, 87] on div "Paleta de colores Aa Go Aa Bb Aa Go Aa Bb Aa Go Aa Bb" at bounding box center [124, 120] width 228 height 73
click at [195, 109] on div "Paleta de colores Aa Go Aa Bb Aa Go Aa Bb Aa Go Aa Bb" at bounding box center [124, 120] width 228 height 73
click at [171, 200] on h3 "This is a title" at bounding box center [123, 195] width 207 height 10
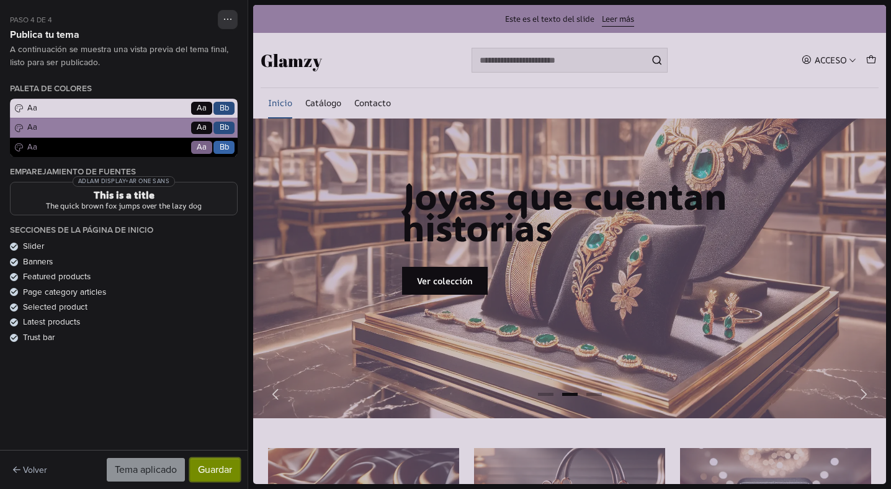
click at [214, 472] on button "Guardar" at bounding box center [215, 470] width 50 height 24
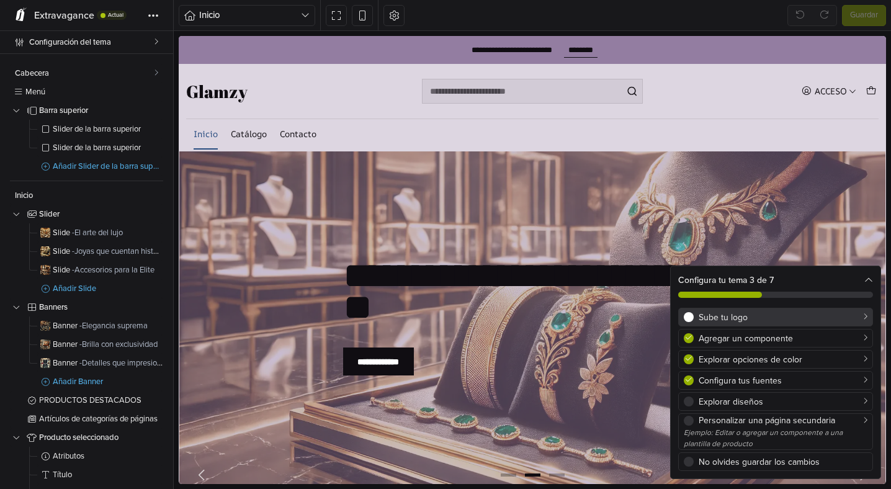
click at [760, 313] on div "Sube tu logo" at bounding box center [783, 317] width 169 height 13
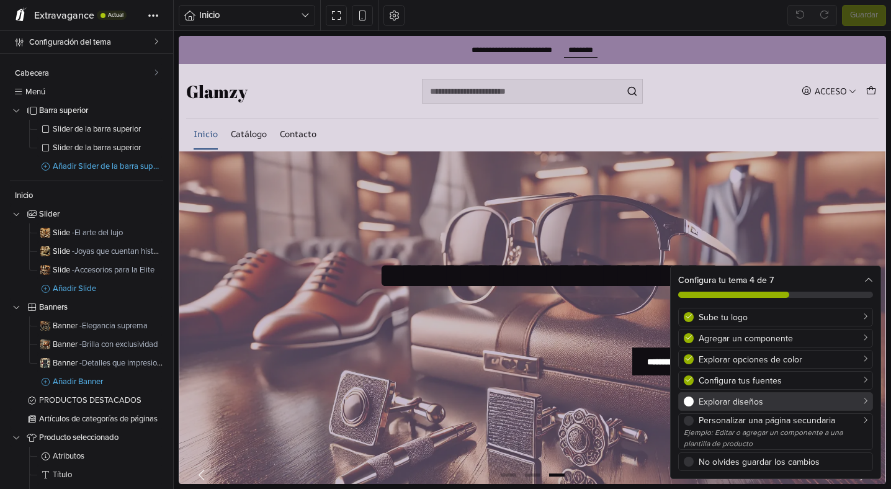
click at [702, 405] on div "Explorar diseños" at bounding box center [783, 401] width 169 height 13
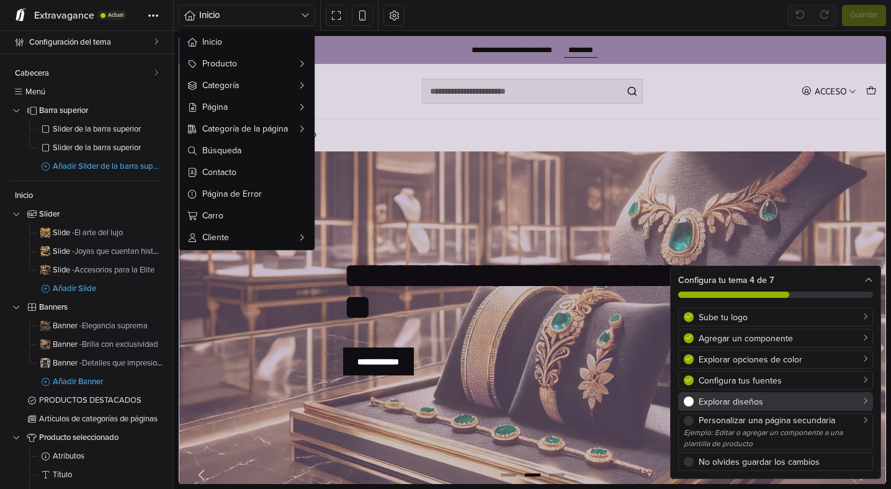
click at [690, 403] on span at bounding box center [689, 402] width 10 height 10
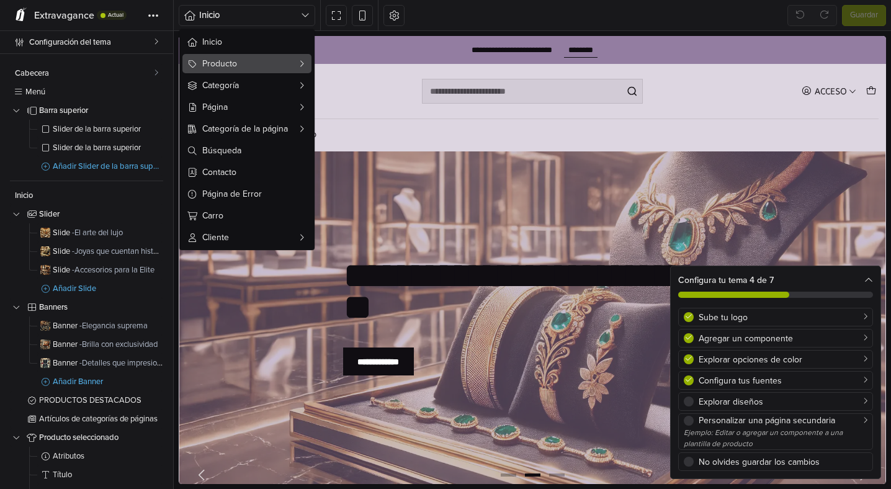
click at [280, 66] on span "Producto" at bounding box center [246, 63] width 89 height 13
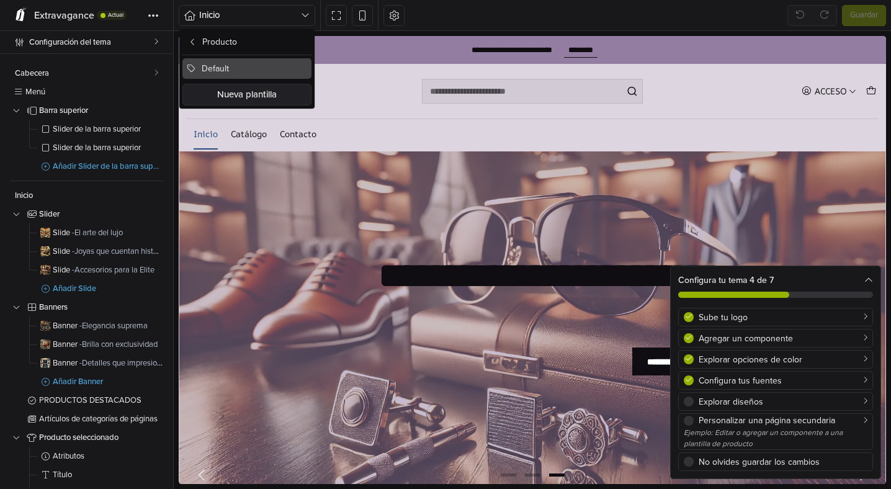
click at [277, 63] on button "Default" at bounding box center [246, 68] width 129 height 20
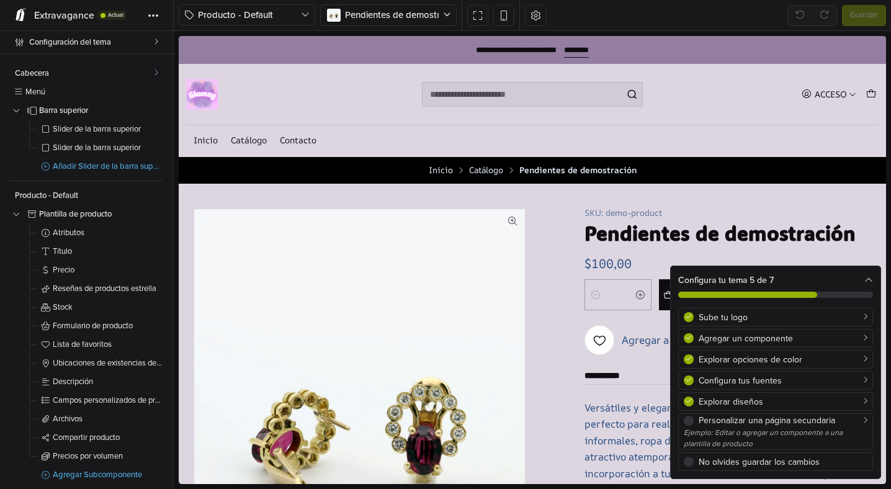
scroll to position [84, 0]
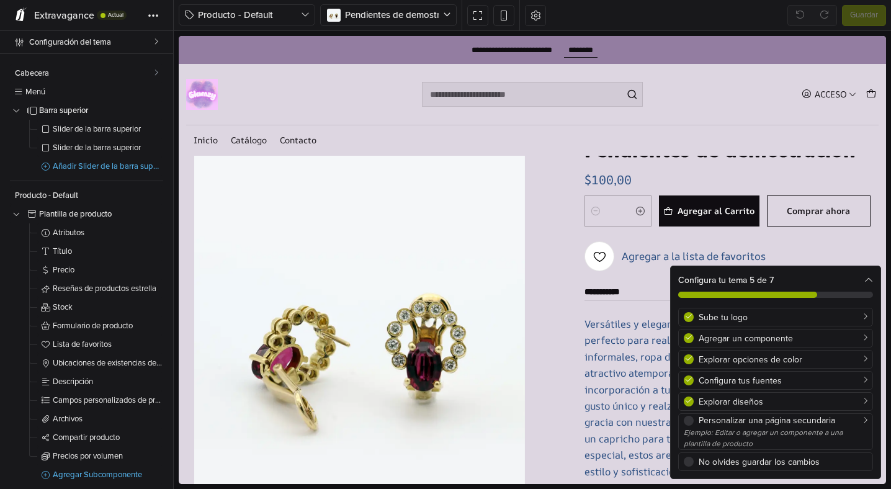
click at [867, 282] on icon at bounding box center [868, 280] width 9 height 9
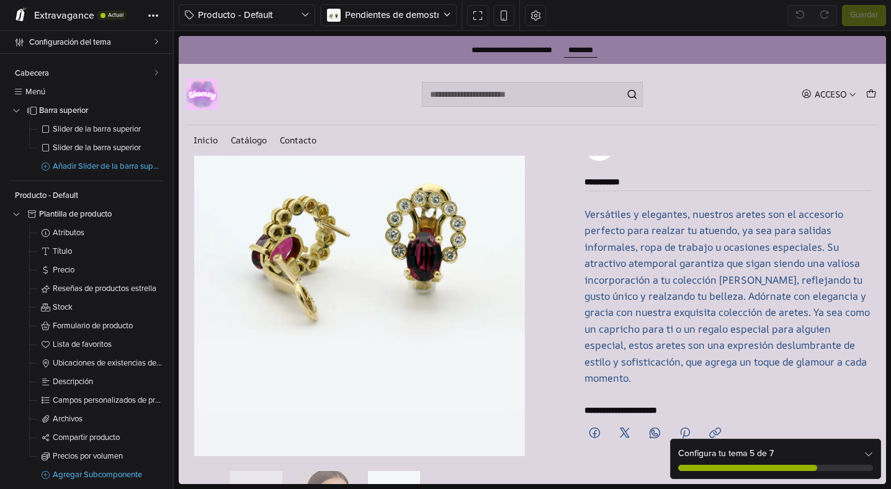
click at [710, 250] on div "Versátiles y elegantes, nuestros aretes son el accesorio perfecto para realzar …" at bounding box center [728, 296] width 286 height 180
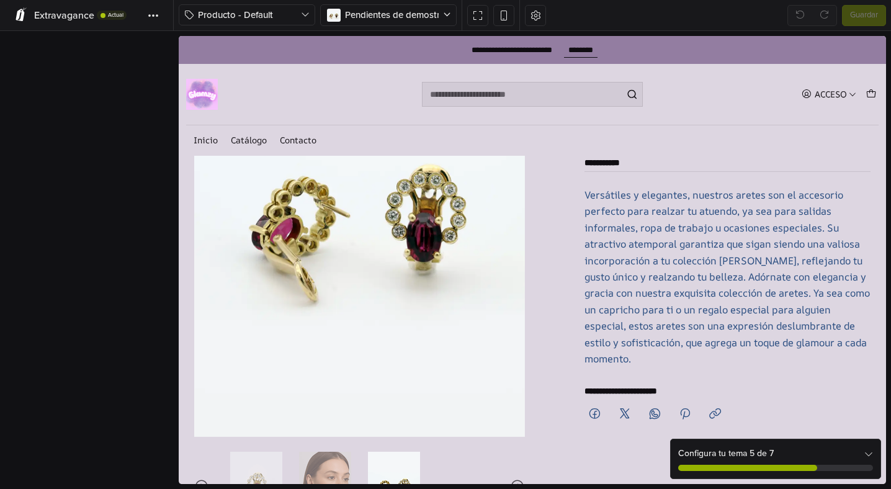
click at [746, 318] on div "Versátiles y elegantes, nuestros aretes son el accesorio perfecto para realzar …" at bounding box center [728, 277] width 286 height 180
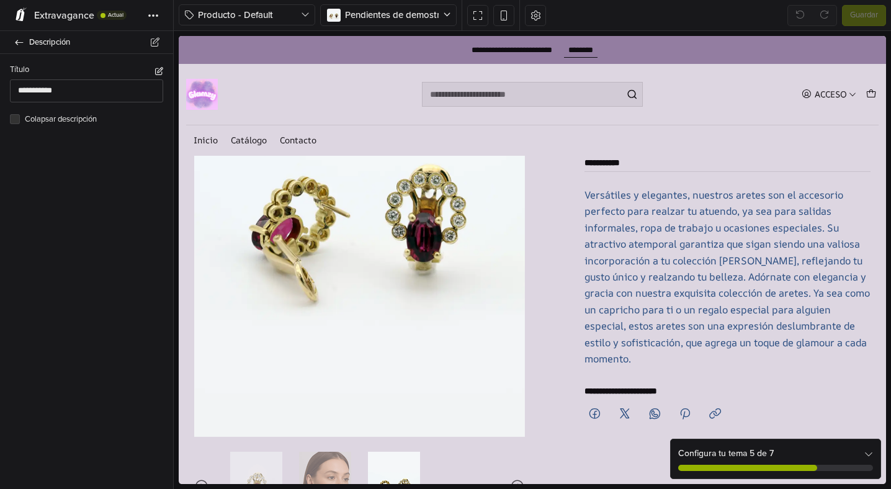
click at [800, 347] on div "Versátiles y elegantes, nuestros aretes son el accesorio perfecto para realzar …" at bounding box center [728, 277] width 286 height 180
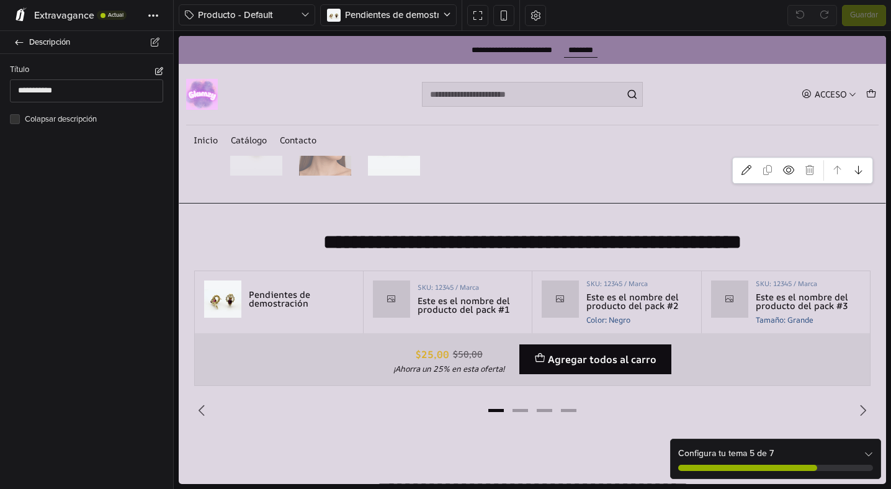
scroll to position [0, 0]
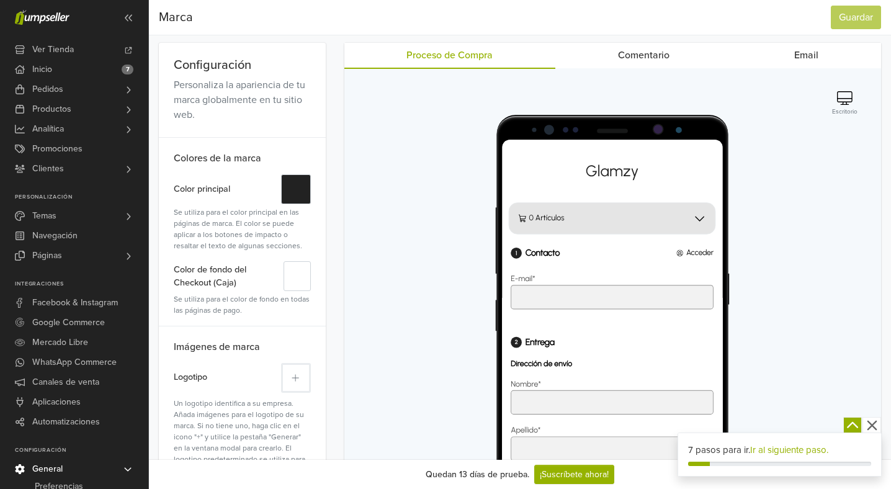
scroll to position [53, 0]
click at [294, 379] on icon at bounding box center [295, 377] width 7 height 9
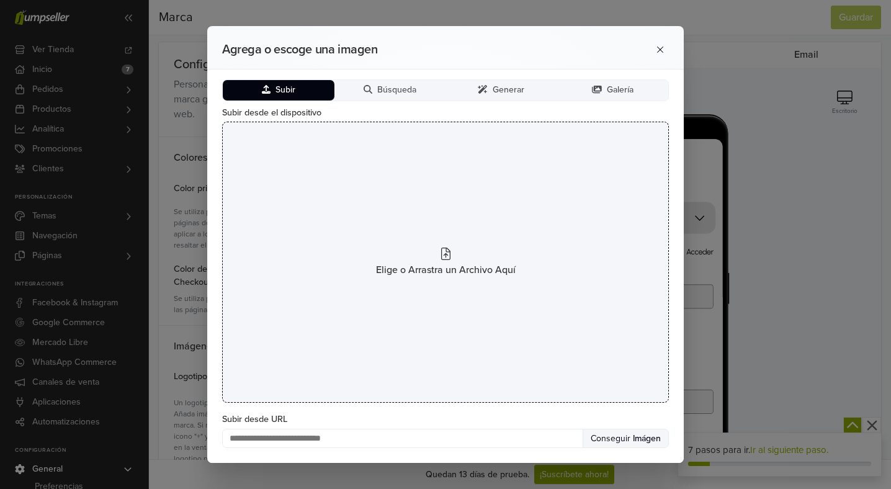
click at [423, 243] on div "Elige o Arrastra un Archivo Aquí" at bounding box center [445, 262] width 447 height 281
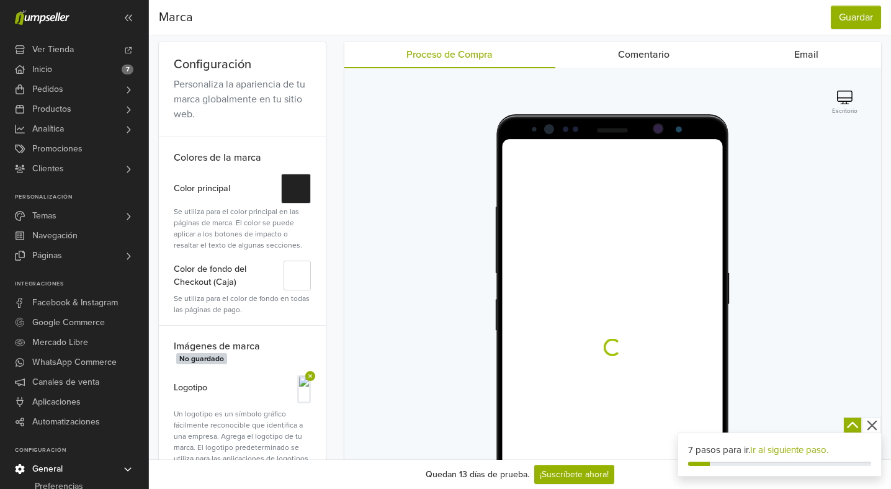
scroll to position [0, 0]
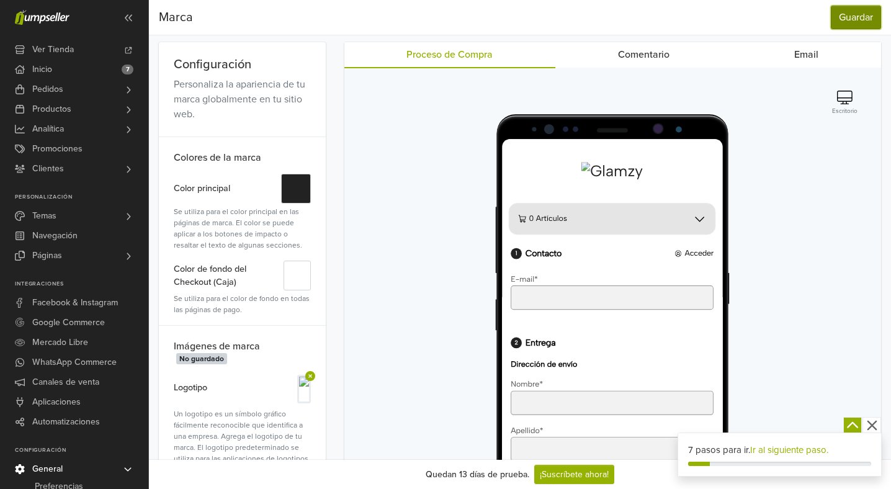
click at [858, 20] on button "Guardar" at bounding box center [856, 18] width 50 height 24
